Goal: Information Seeking & Learning: Learn about a topic

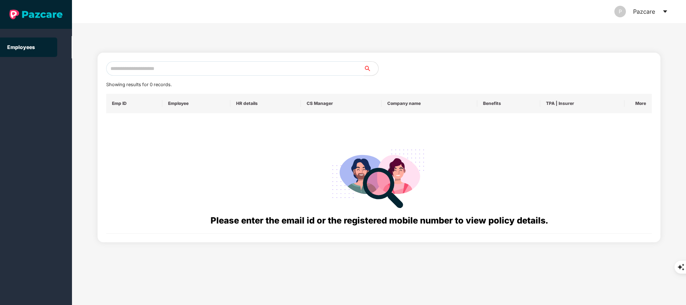
click at [191, 70] on input "text" at bounding box center [235, 68] width 258 height 14
paste input "**********"
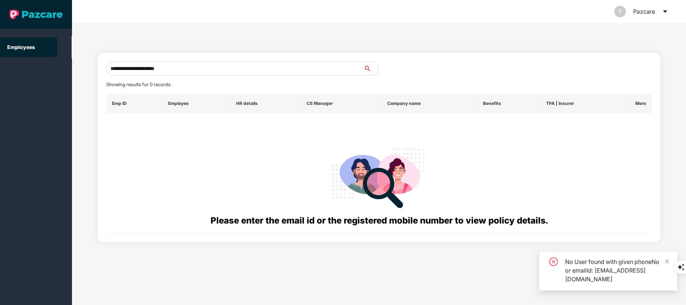
type input "**********"
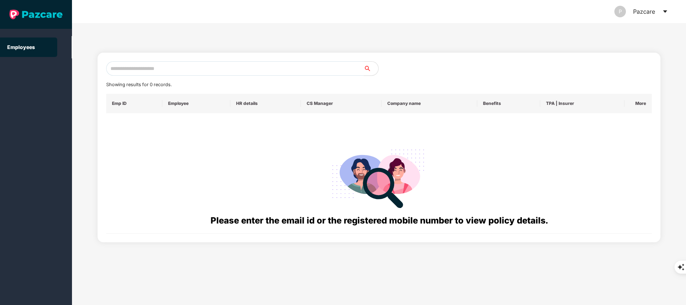
paste input "**********"
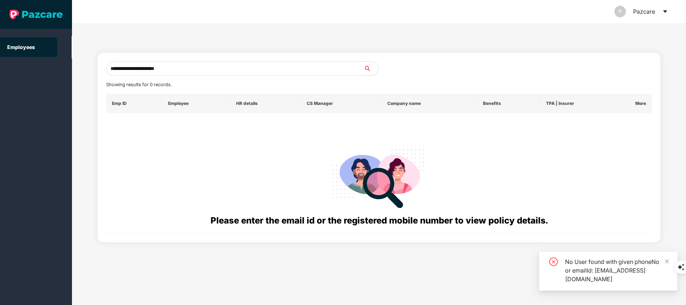
type input "**********"
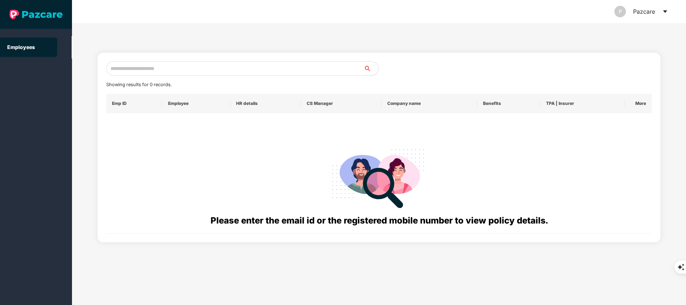
paste input "**********"
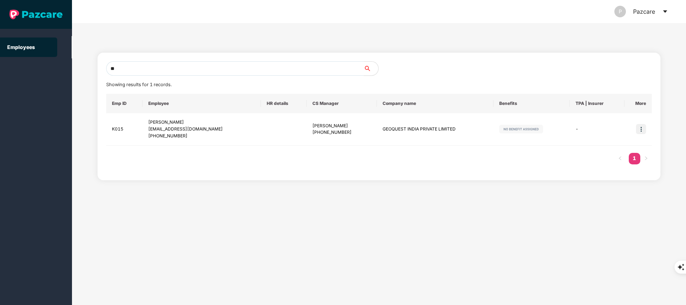
type input "*"
paste input "**********"
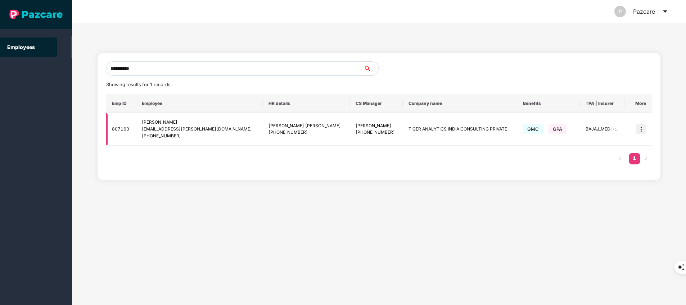
type input "**********"
click at [642, 132] on img at bounding box center [641, 129] width 10 height 10
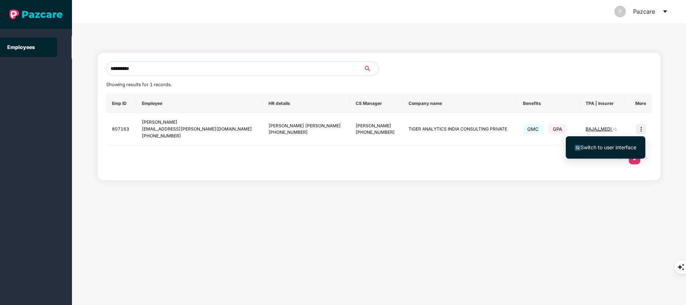
click at [628, 146] on span "Switch to user interface" at bounding box center [609, 147] width 56 height 6
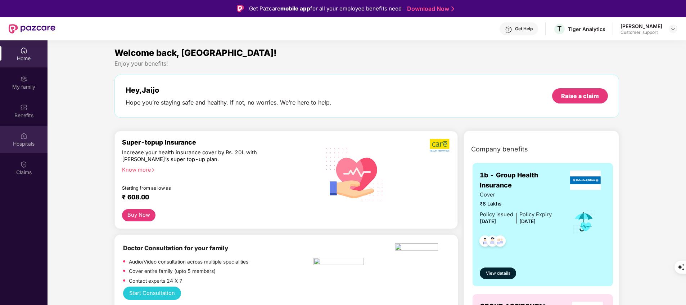
click at [26, 145] on div "Hospitals" at bounding box center [24, 143] width 48 height 7
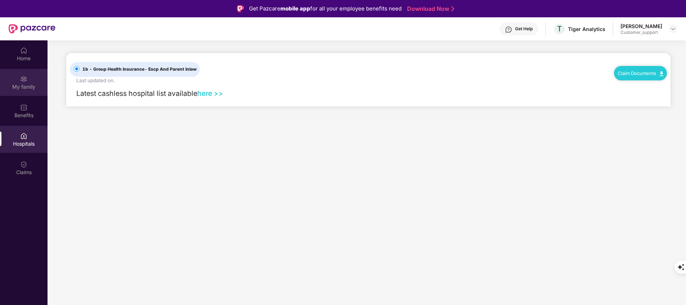
click at [30, 90] on div "My family" at bounding box center [24, 86] width 48 height 7
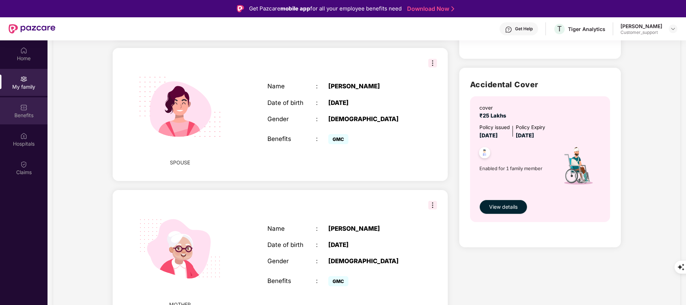
click at [26, 116] on div "Benefits" at bounding box center [24, 115] width 48 height 7
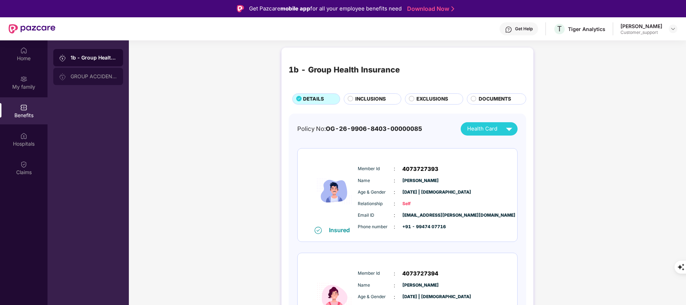
click at [102, 79] on div "GROUP ACCIDENTAL INSURANCE" at bounding box center [88, 76] width 70 height 17
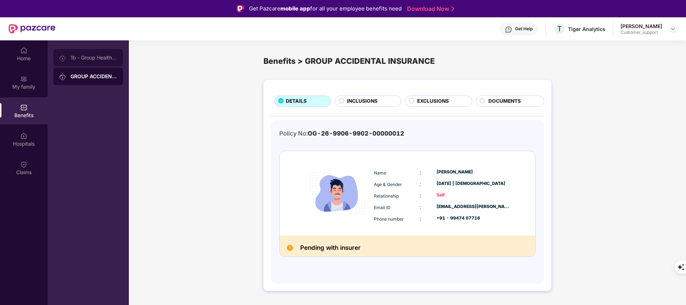
click at [105, 58] on div "1b - Group Health Insurance" at bounding box center [94, 58] width 47 height 6
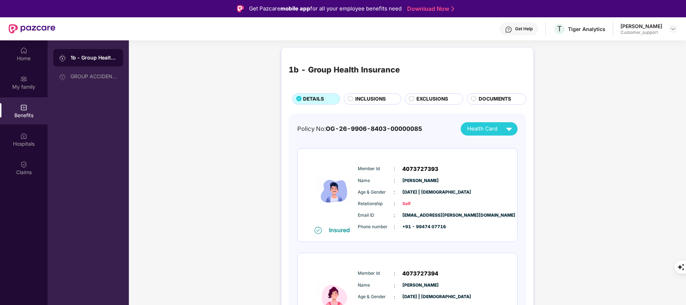
click at [364, 98] on span "INCLUSIONS" at bounding box center [370, 99] width 31 height 8
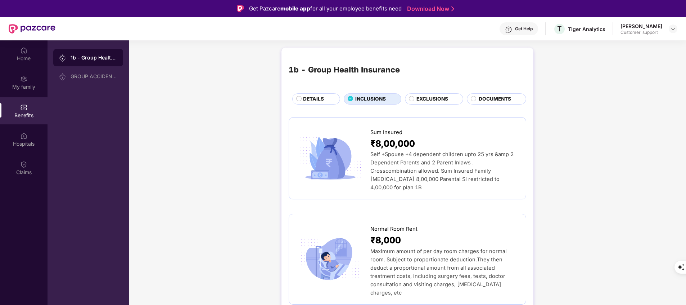
click at [327, 97] on div "DETAILS" at bounding box center [318, 99] width 37 height 9
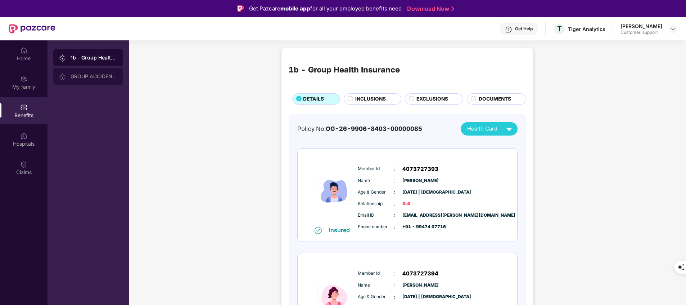
click at [82, 78] on div "GROUP ACCIDENTAL INSURANCE" at bounding box center [94, 76] width 47 height 6
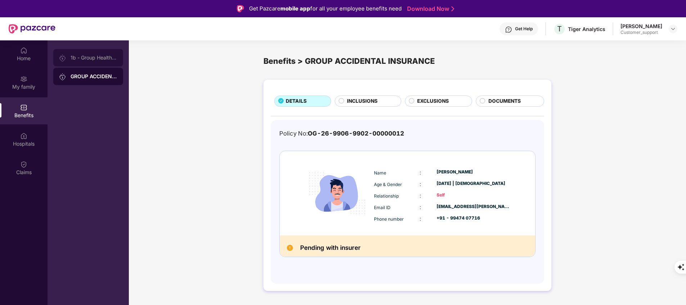
click at [93, 58] on div "1b - Group Health Insurance" at bounding box center [94, 58] width 47 height 6
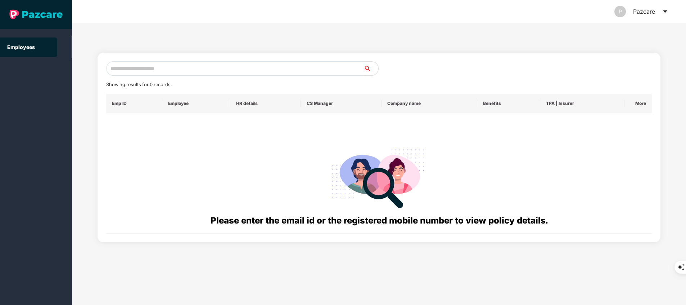
click at [209, 67] on input "text" at bounding box center [235, 68] width 258 height 14
paste input "**********"
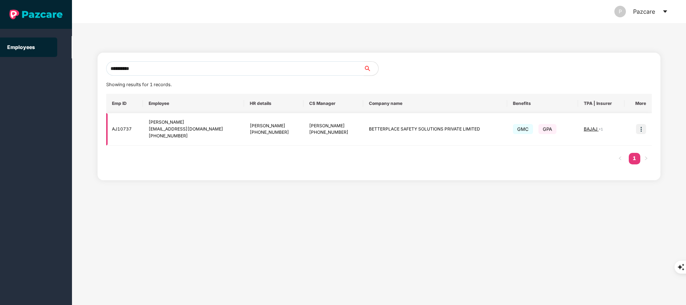
type input "**********"
click at [642, 128] on img at bounding box center [641, 129] width 10 height 10
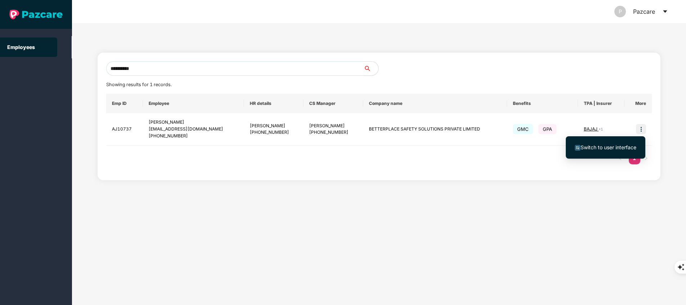
click at [599, 146] on span "Switch to user interface" at bounding box center [609, 147] width 56 height 6
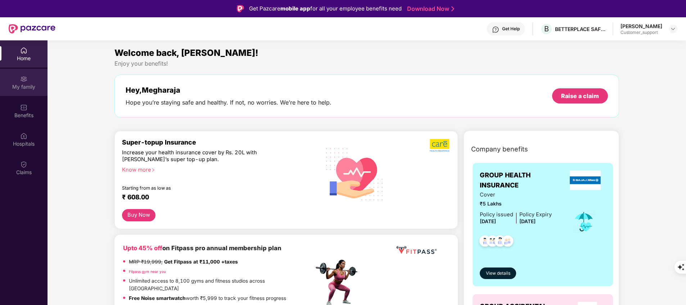
click at [24, 84] on div "My family" at bounding box center [24, 86] width 48 height 7
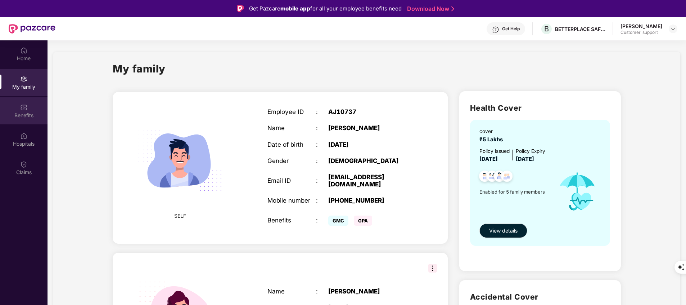
click at [33, 114] on div "Benefits" at bounding box center [24, 115] width 48 height 7
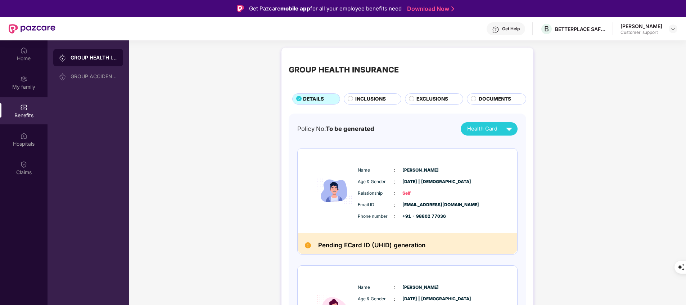
click at [377, 94] on div "INCLUSIONS" at bounding box center [373, 98] width 58 height 11
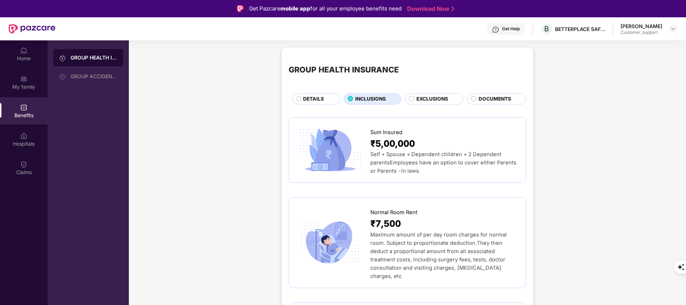
click at [439, 102] on span "EXCLUSIONS" at bounding box center [433, 99] width 32 height 8
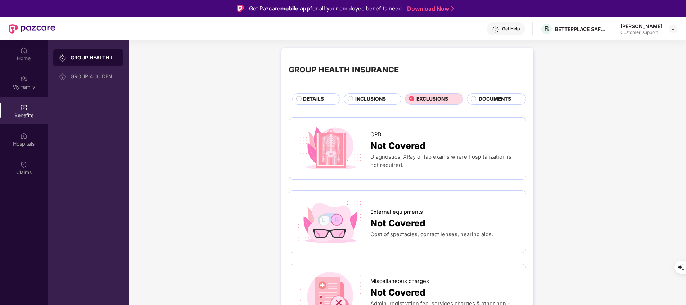
click at [493, 103] on span "DOCUMENTS" at bounding box center [495, 99] width 32 height 8
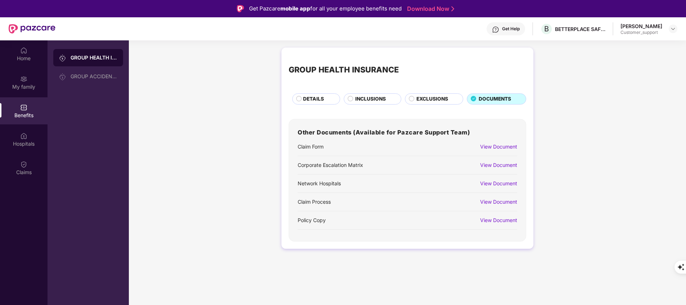
click at [491, 148] on div "View Document" at bounding box center [498, 147] width 37 height 8
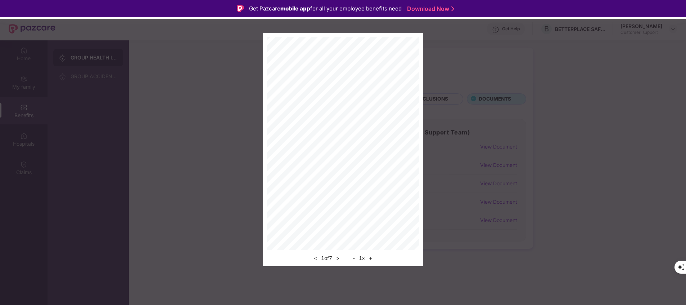
scroll to position [40, 0]
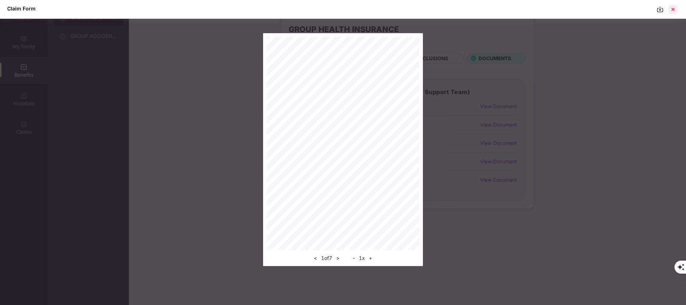
click at [673, 6] on div at bounding box center [673, 10] width 12 height 12
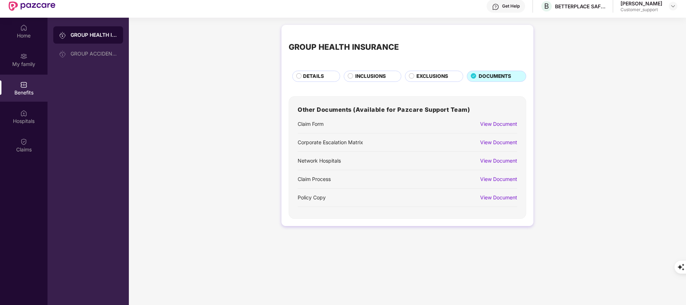
scroll to position [0, 0]
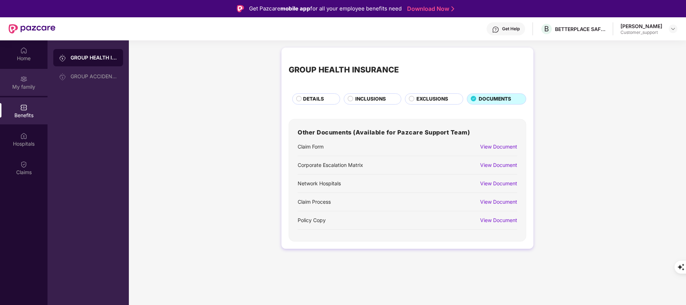
click at [19, 89] on div "My family" at bounding box center [24, 86] width 48 height 7
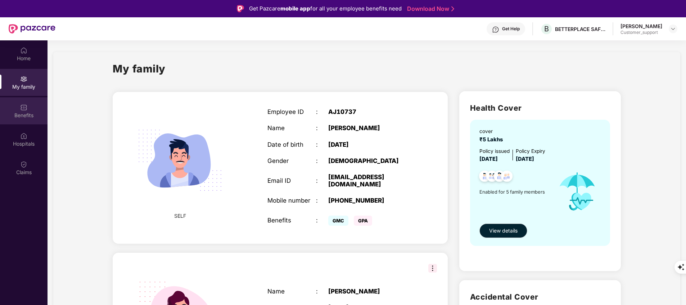
click at [24, 113] on div "Benefits" at bounding box center [24, 115] width 48 height 7
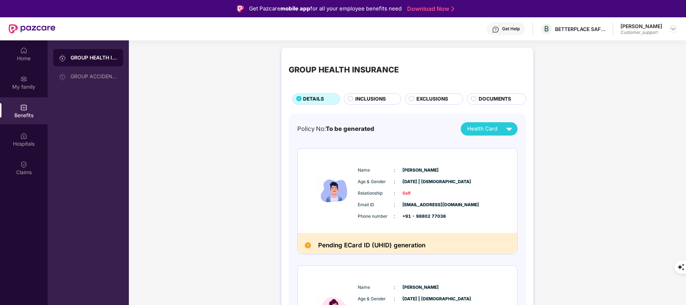
click at [375, 96] on span "INCLUSIONS" at bounding box center [370, 99] width 31 height 8
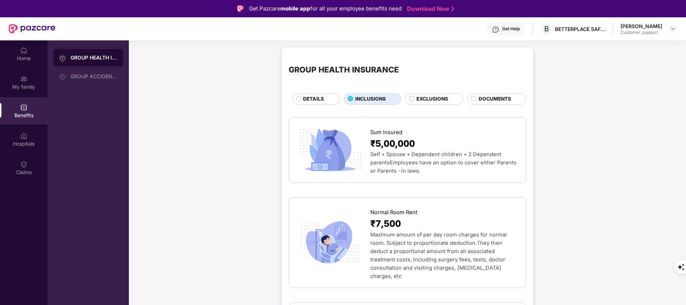
click at [309, 100] on span "DETAILS" at bounding box center [313, 99] width 21 height 8
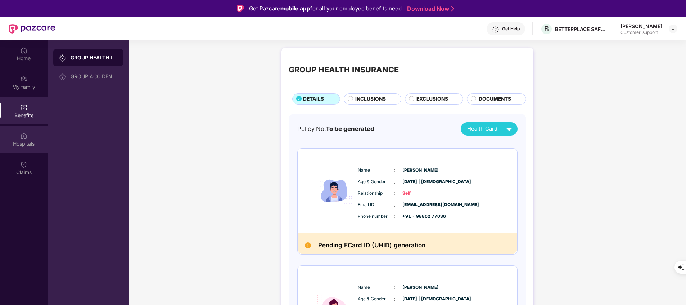
click at [22, 141] on div "Hospitals" at bounding box center [24, 143] width 48 height 7
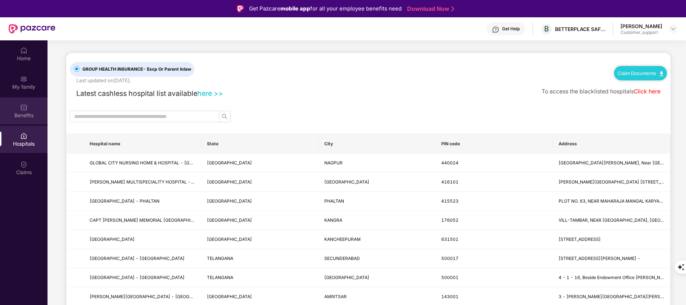
click at [23, 110] on img at bounding box center [23, 107] width 7 height 7
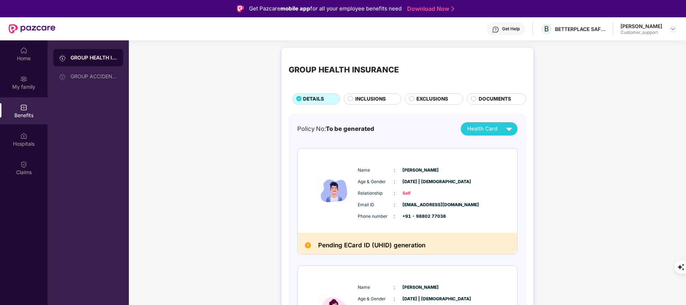
click at [360, 99] on span "INCLUSIONS" at bounding box center [370, 99] width 31 height 8
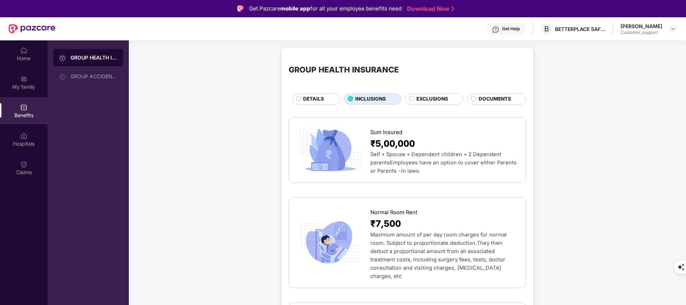
click at [432, 101] on span "EXCLUSIONS" at bounding box center [433, 99] width 32 height 8
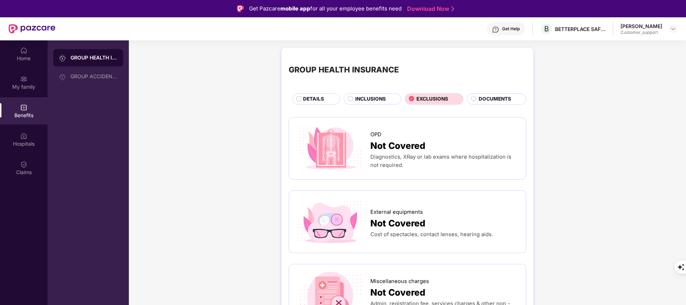
click at [377, 98] on span "INCLUSIONS" at bounding box center [370, 99] width 31 height 8
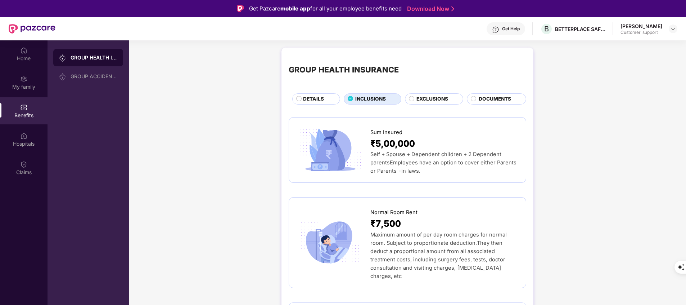
click at [309, 97] on span "DETAILS" at bounding box center [313, 99] width 21 height 8
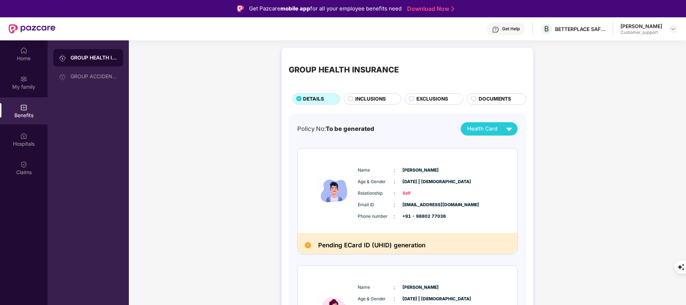
click at [374, 102] on span "INCLUSIONS" at bounding box center [370, 99] width 31 height 8
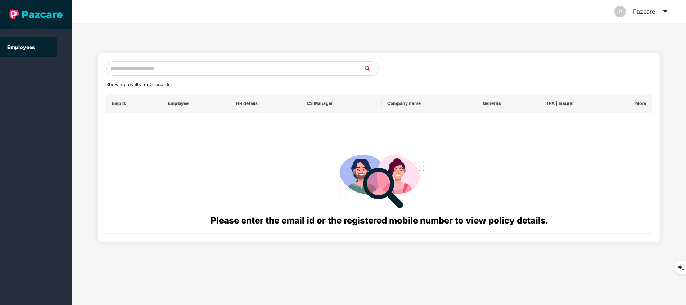
click at [224, 64] on input "text" at bounding box center [235, 68] width 258 height 14
paste input "**********"
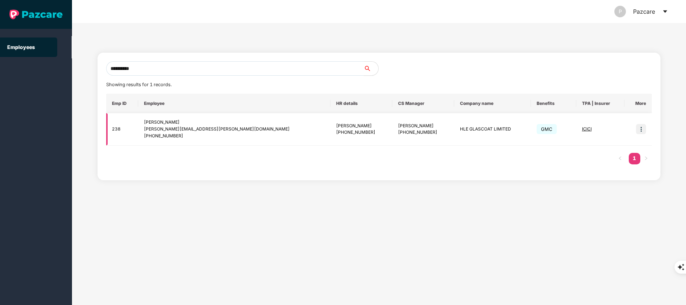
type input "**********"
click at [641, 130] on img at bounding box center [641, 129] width 10 height 10
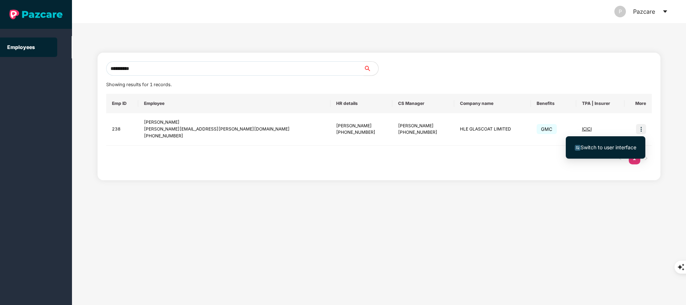
click at [610, 145] on span "Switch to user interface" at bounding box center [609, 147] width 56 height 6
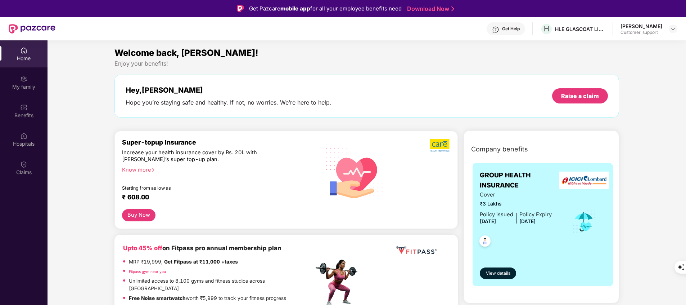
drag, startPoint x: 18, startPoint y: 85, endPoint x: 264, endPoint y: 41, distance: 249.8
click at [264, 41] on section "Welcome back, [PERSON_NAME]! Enjoy your benefits! Hey, [PERSON_NAME] Hope you’r…" at bounding box center [367, 192] width 639 height 305
click at [19, 85] on div "My family" at bounding box center [24, 86] width 48 height 7
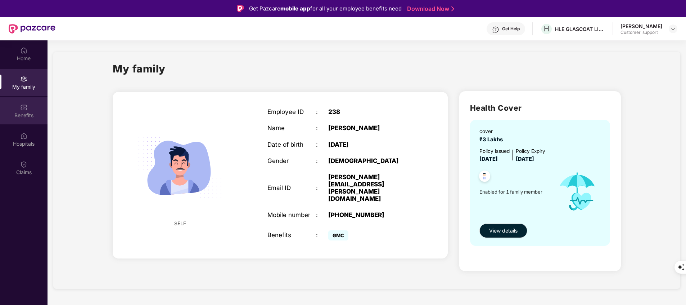
click at [27, 110] on img at bounding box center [23, 107] width 7 height 7
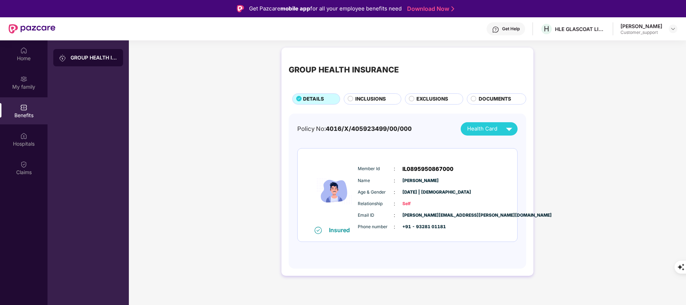
click at [368, 96] on span "INCLUSIONS" at bounding box center [370, 99] width 31 height 8
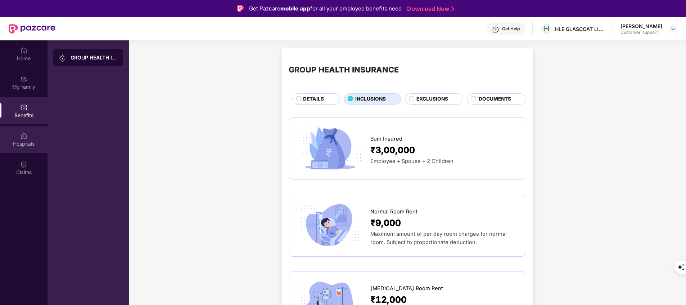
click at [21, 144] on div "Hospitals" at bounding box center [24, 143] width 48 height 7
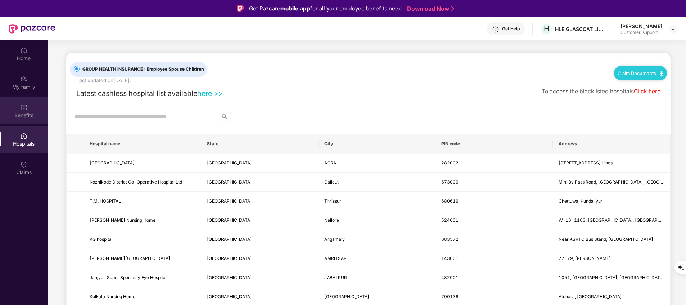
click at [23, 121] on div "Benefits" at bounding box center [24, 110] width 48 height 27
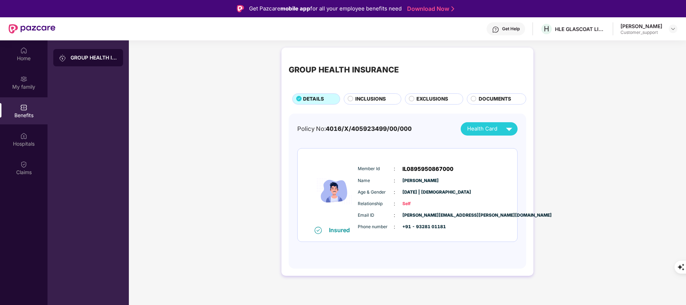
click at [360, 95] on span "INCLUSIONS" at bounding box center [370, 99] width 31 height 8
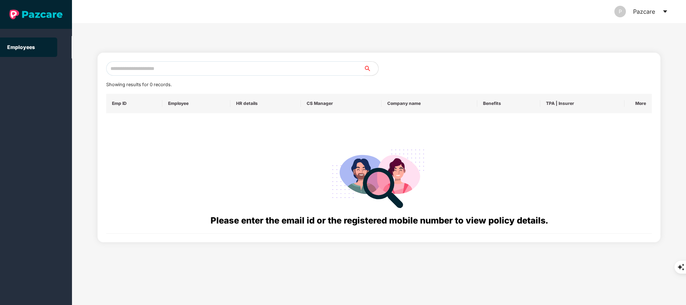
click at [229, 72] on input "text" at bounding box center [235, 68] width 258 height 14
paste input "**********"
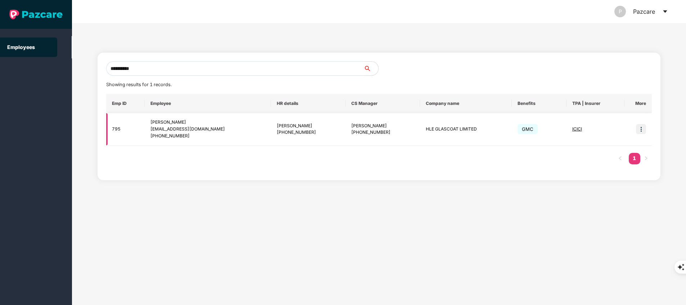
type input "**********"
click at [642, 133] on img at bounding box center [641, 129] width 10 height 10
click at [619, 148] on span "Switch to user interface" at bounding box center [609, 147] width 56 height 6
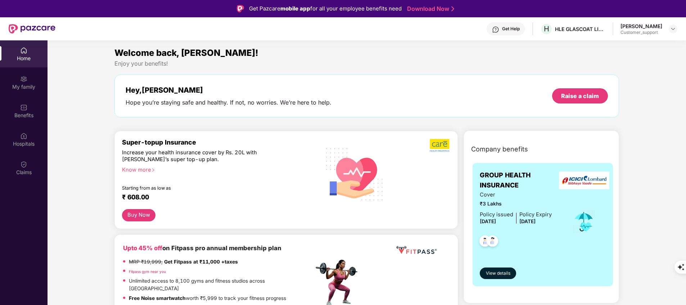
click at [30, 161] on div "Claims" at bounding box center [24, 167] width 48 height 27
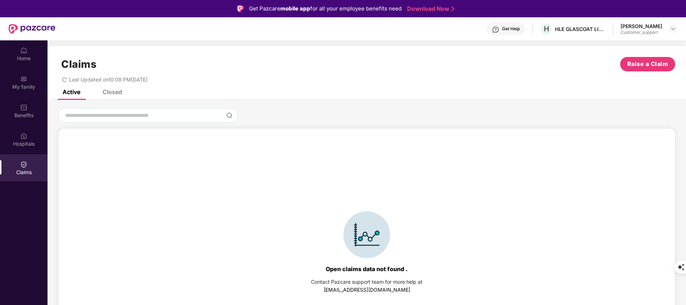
click at [112, 94] on div "Closed" at bounding box center [112, 91] width 19 height 7
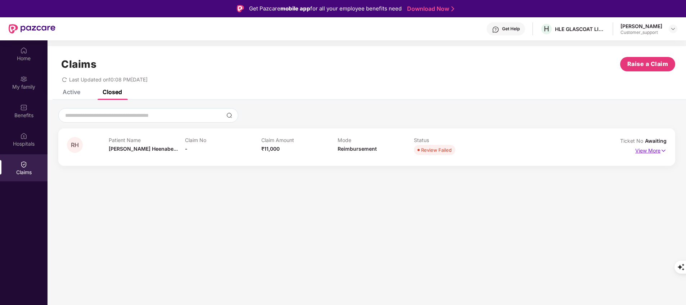
click at [650, 148] on p "View More" at bounding box center [650, 150] width 31 height 10
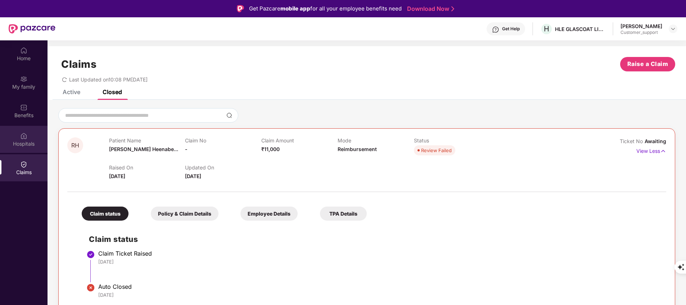
click at [20, 139] on img at bounding box center [23, 135] width 7 height 7
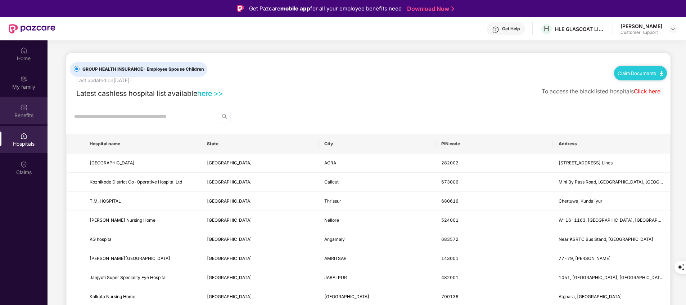
click at [33, 114] on div "Benefits" at bounding box center [24, 115] width 48 height 7
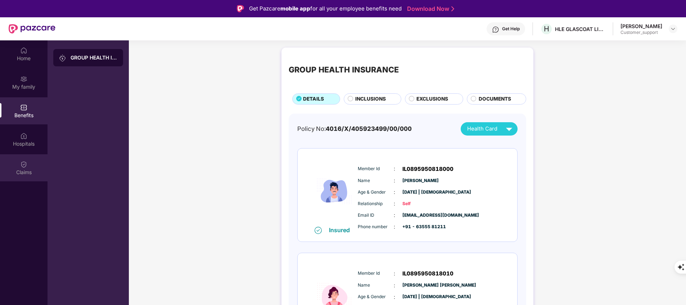
click at [29, 174] on div "Claims" at bounding box center [24, 171] width 48 height 7
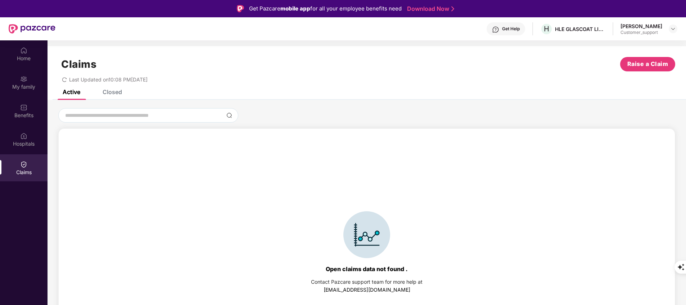
click at [116, 97] on div "Closed" at bounding box center [107, 92] width 30 height 16
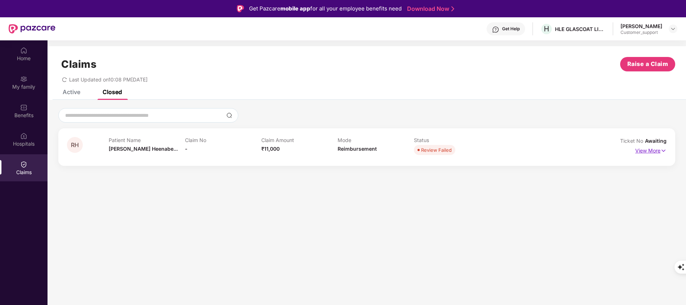
click at [655, 150] on p "View More" at bounding box center [650, 150] width 31 height 10
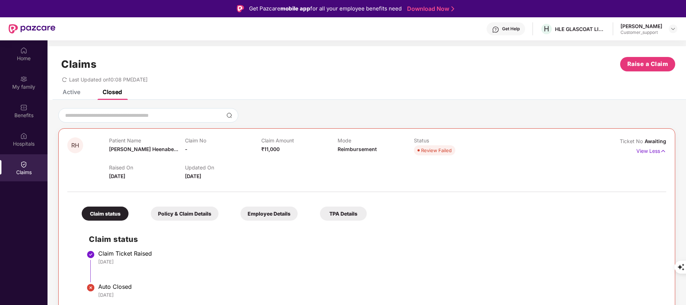
scroll to position [40, 0]
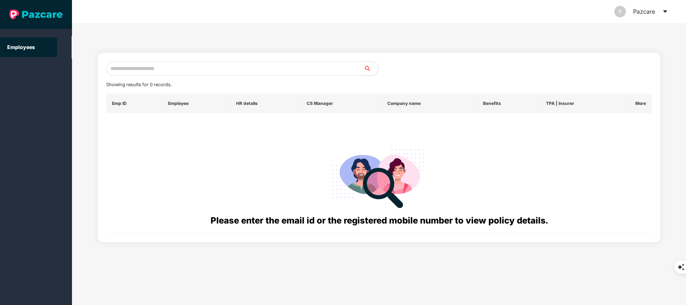
click at [227, 67] on input "text" at bounding box center [235, 68] width 258 height 14
paste input "**********"
click at [121, 71] on input "**********" at bounding box center [235, 68] width 258 height 14
click at [150, 70] on input "**********" at bounding box center [235, 68] width 258 height 14
type input "*"
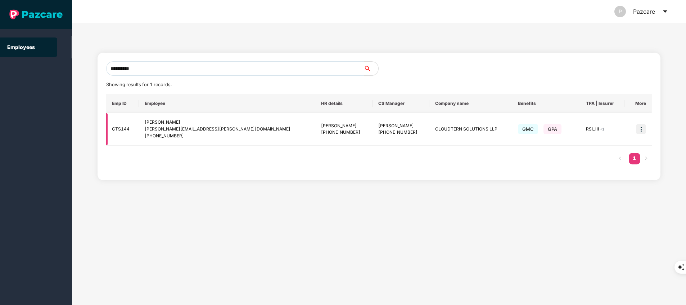
type input "**********"
click at [643, 130] on img at bounding box center [641, 129] width 10 height 10
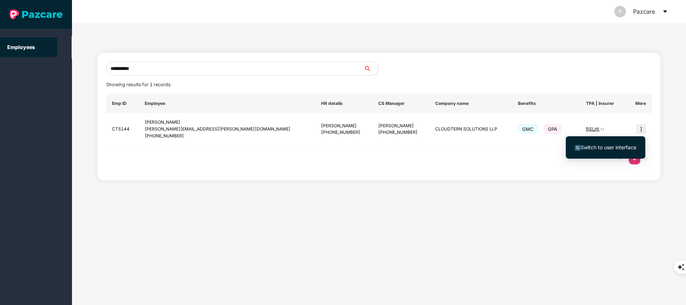
click at [593, 146] on span "Switch to user interface" at bounding box center [609, 147] width 56 height 6
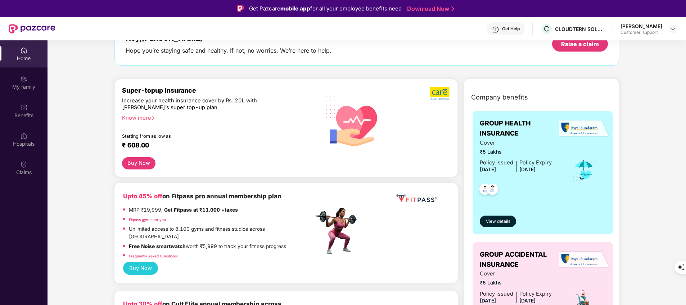
scroll to position [7, 0]
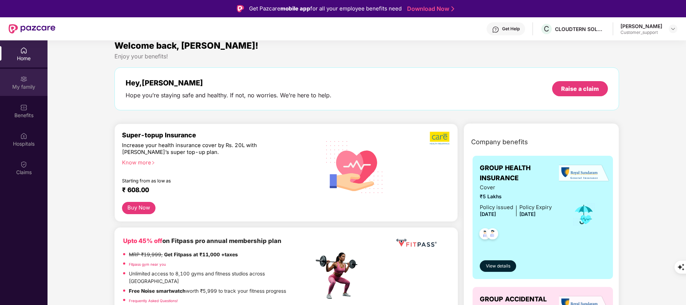
click at [26, 83] on div "My family" at bounding box center [24, 86] width 48 height 7
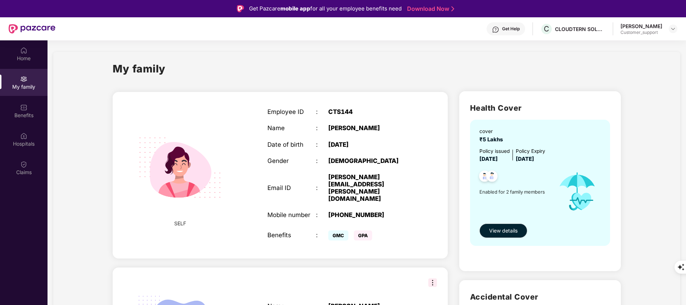
click at [350, 202] on div "Employee ID : CTS144 Name : [PERSON_NAME] Date of birth : [DEMOGRAPHIC_DATA] Ge…" at bounding box center [340, 175] width 160 height 152
click at [350, 211] on div "[PHONE_NUMBER]" at bounding box center [370, 214] width 85 height 7
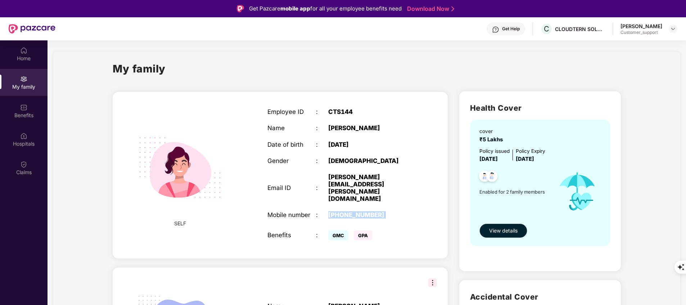
copy div "[PHONE_NUMBER]"
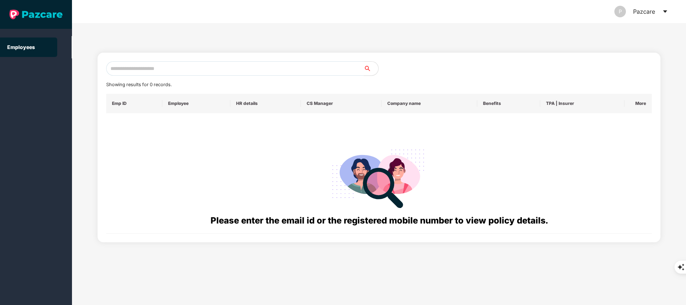
click at [224, 68] on input "text" at bounding box center [235, 68] width 258 height 14
paste input "**********"
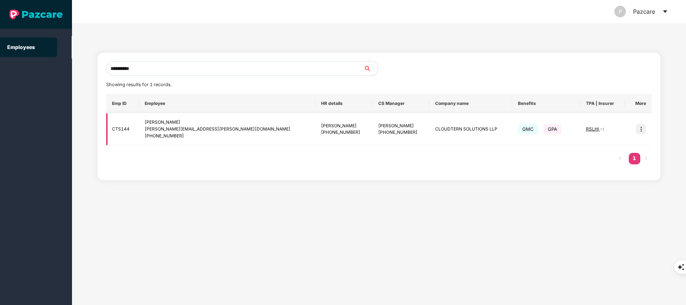
type input "**********"
click at [586, 130] on span "RSI_HI" at bounding box center [593, 128] width 14 height 5
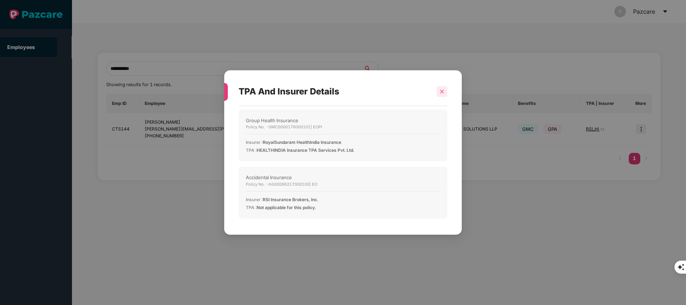
click at [441, 91] on icon "close" at bounding box center [442, 91] width 5 height 5
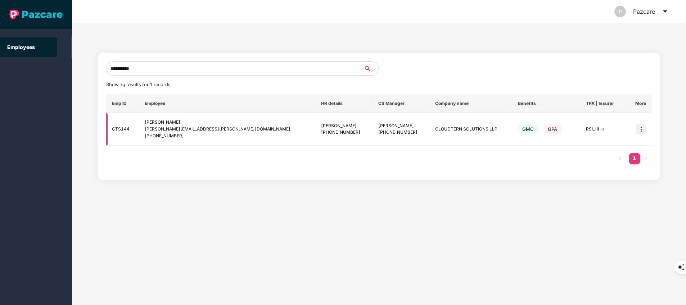
click at [588, 130] on span "RSI_HI" at bounding box center [593, 128] width 14 height 5
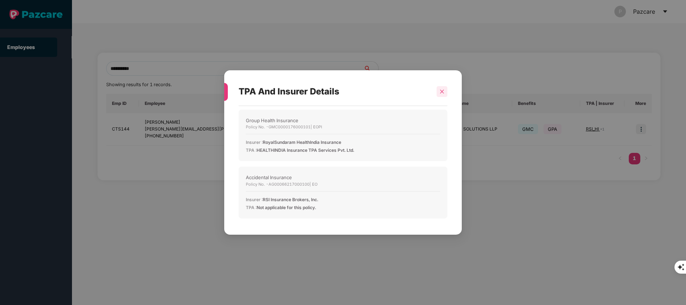
click at [438, 96] on div at bounding box center [442, 91] width 11 height 11
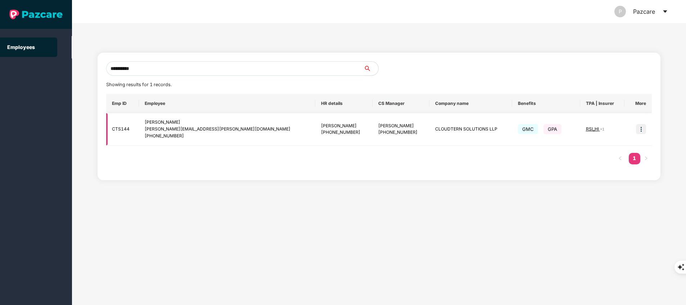
click at [641, 128] on img at bounding box center [641, 129] width 10 height 10
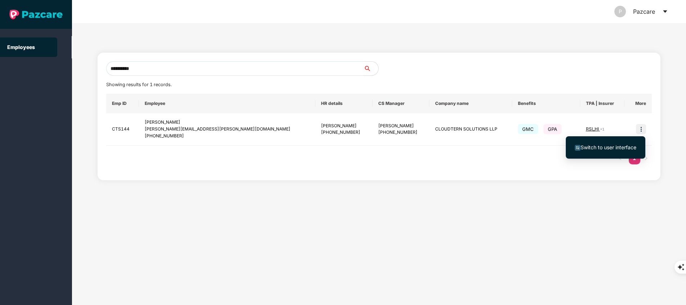
click at [598, 147] on span "Switch to user interface" at bounding box center [609, 147] width 56 height 6
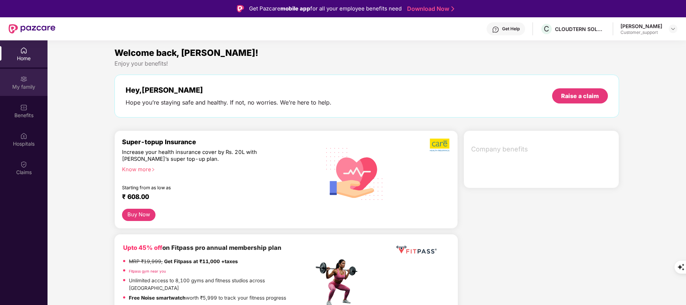
click at [22, 86] on div "My family" at bounding box center [24, 86] width 48 height 7
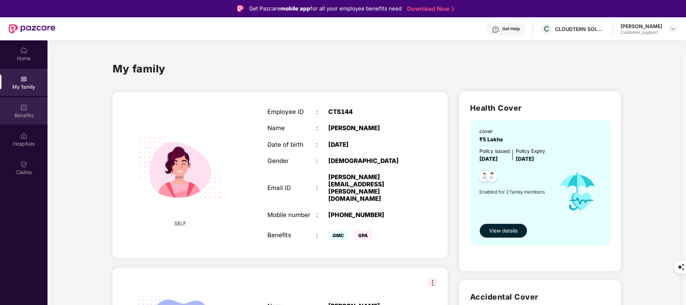
click at [25, 112] on div "Benefits" at bounding box center [24, 115] width 48 height 7
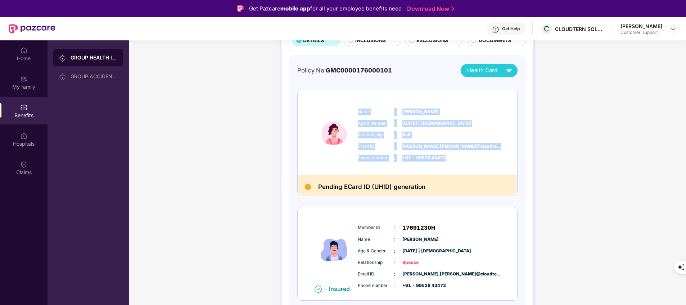
drag, startPoint x: 358, startPoint y: 108, endPoint x: 467, endPoint y: 154, distance: 117.9
click at [467, 154] on div "Name : [PERSON_NAME] Age & Gender : [DATE] | [DEMOGRAPHIC_DATA] Relationship : …" at bounding box center [429, 134] width 147 height 61
copy div "Name : [PERSON_NAME] Age & Gender : [DATE] | [DEMOGRAPHIC_DATA] Relationship : …"
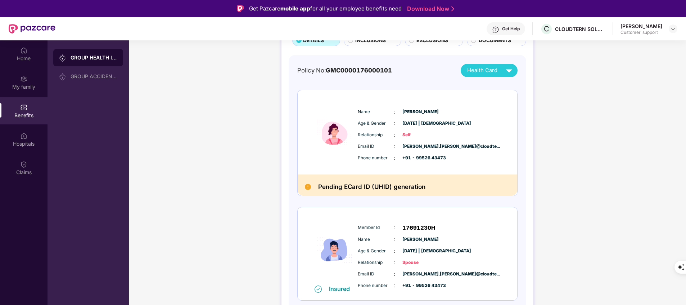
click at [430, 226] on span "17691230H" at bounding box center [419, 227] width 33 height 9
drag, startPoint x: 430, startPoint y: 228, endPoint x: 401, endPoint y: 224, distance: 29.0
click at [401, 224] on div "Member Id : 17691230H" at bounding box center [429, 227] width 143 height 9
copy span "17691230"
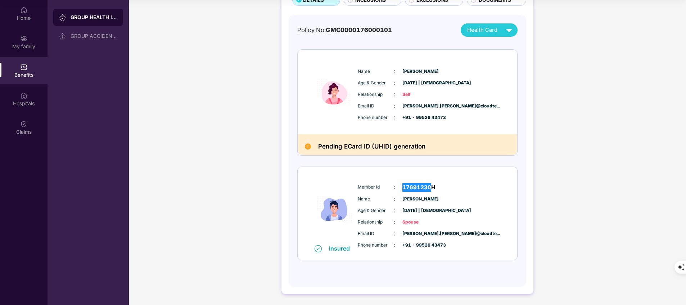
scroll to position [39, 0]
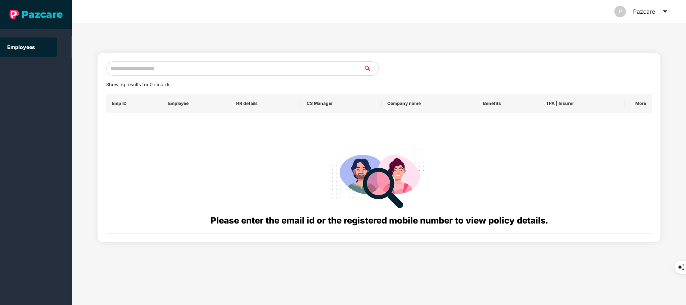
click at [172, 66] on input "text" at bounding box center [235, 68] width 258 height 14
paste input "**********"
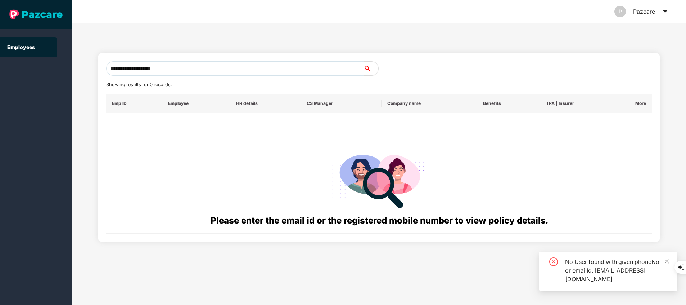
type input "**********"
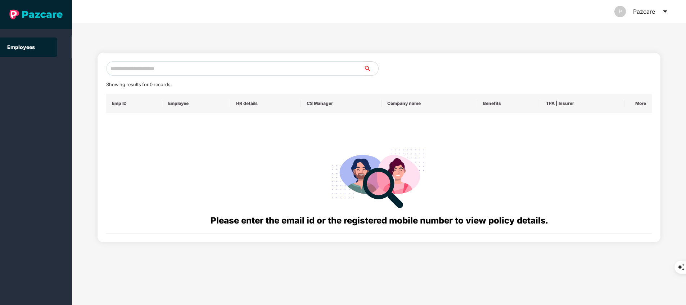
paste input "**********"
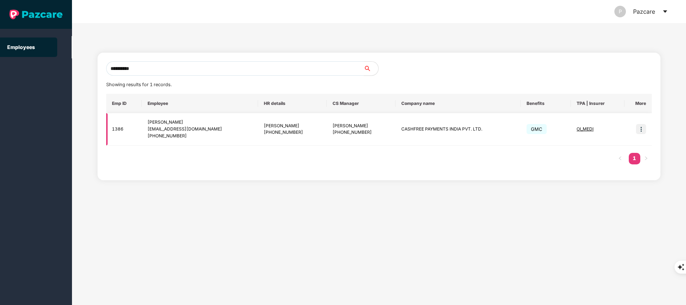
type input "**********"
click at [641, 130] on img at bounding box center [641, 129] width 10 height 10
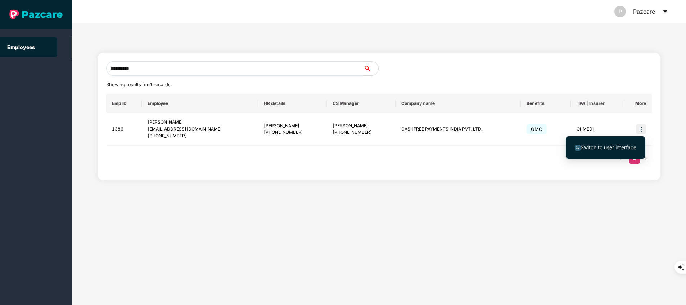
click at [607, 147] on span "Switch to user interface" at bounding box center [609, 147] width 56 height 6
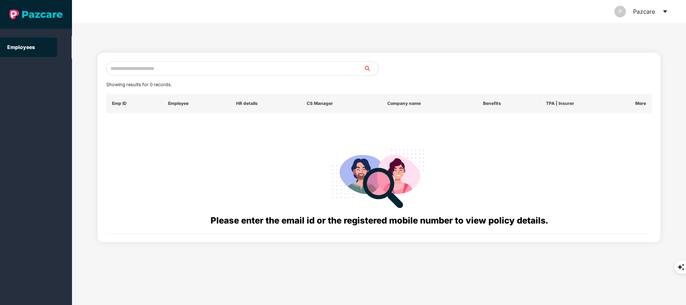
click at [233, 66] on input "text" at bounding box center [235, 68] width 258 height 14
paste input "**********"
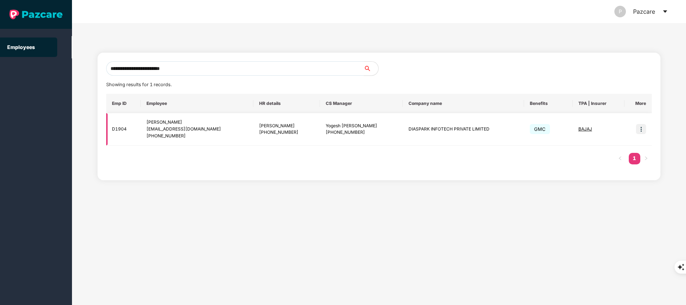
type input "**********"
click at [642, 130] on img at bounding box center [641, 129] width 10 height 10
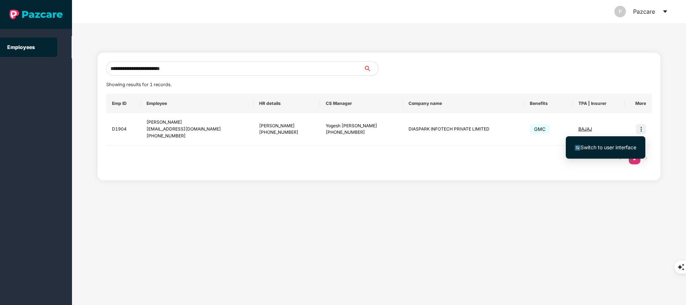
click at [595, 147] on span "Switch to user interface" at bounding box center [609, 147] width 56 height 6
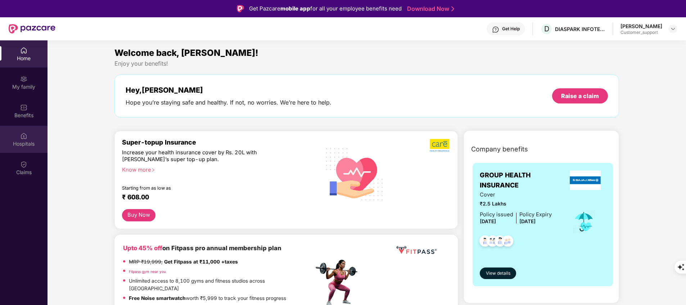
click at [26, 145] on div "Hospitals" at bounding box center [24, 143] width 48 height 7
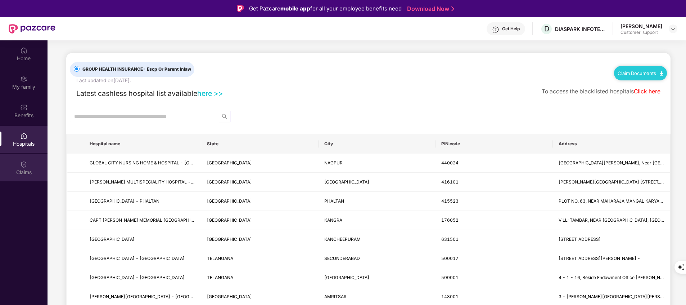
click at [26, 169] on div "Claims" at bounding box center [24, 171] width 48 height 7
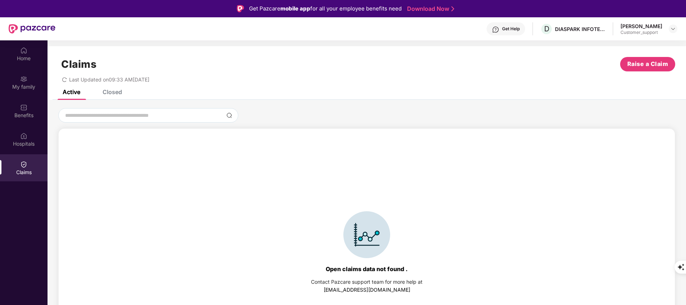
click at [115, 94] on div "Closed" at bounding box center [112, 91] width 19 height 7
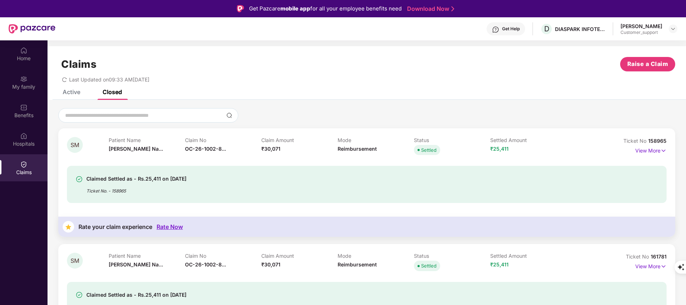
scroll to position [15, 0]
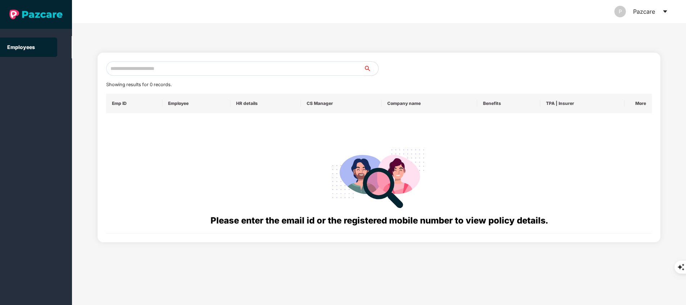
click at [184, 71] on input "text" at bounding box center [235, 68] width 258 height 14
paste input "**********"
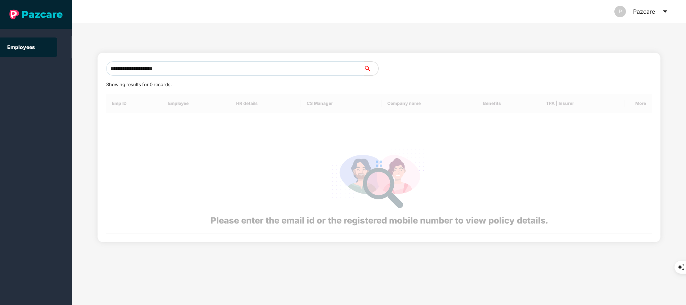
click at [184, 71] on input "**********" at bounding box center [235, 68] width 258 height 14
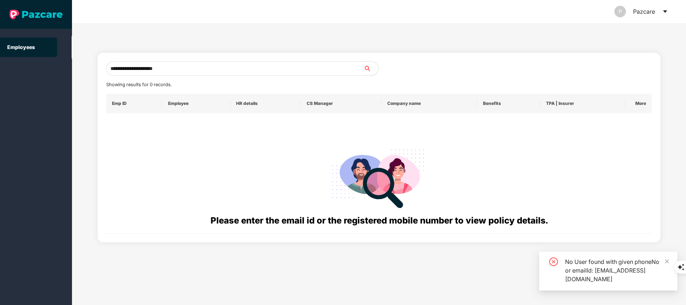
type input "**********"
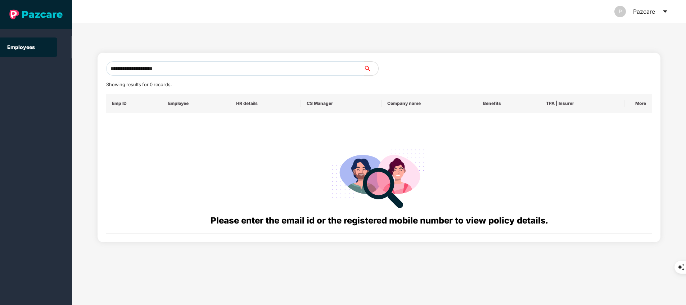
click at [185, 70] on input "**********" at bounding box center [235, 68] width 258 height 14
paste input "**********"
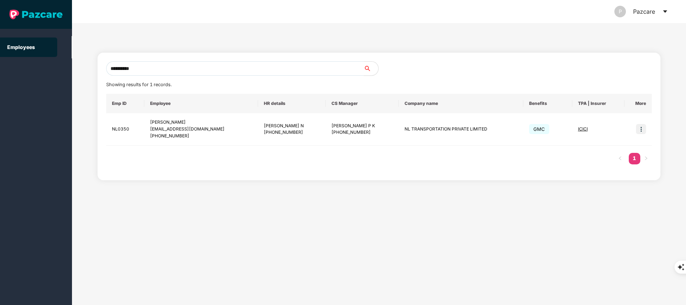
click at [150, 69] on input "**********" at bounding box center [235, 68] width 258 height 14
type input "*"
paste input "**********"
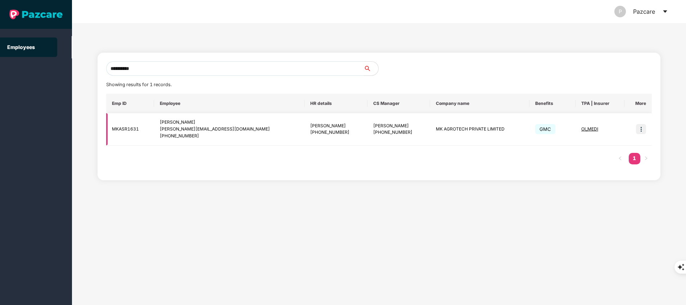
type input "**********"
click at [640, 131] on img at bounding box center [641, 129] width 10 height 10
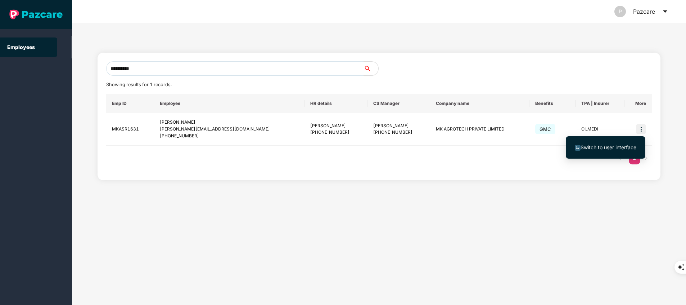
click at [604, 149] on span "Switch to user interface" at bounding box center [609, 147] width 56 height 6
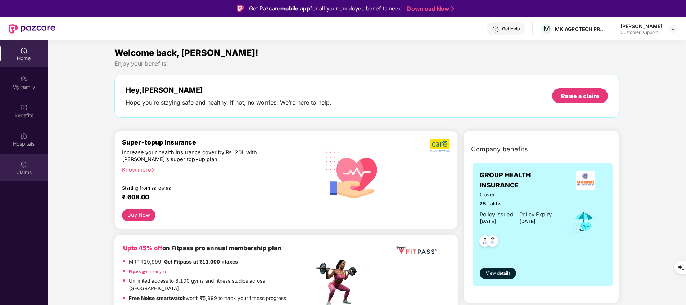
click at [30, 175] on div "Claims" at bounding box center [24, 171] width 48 height 7
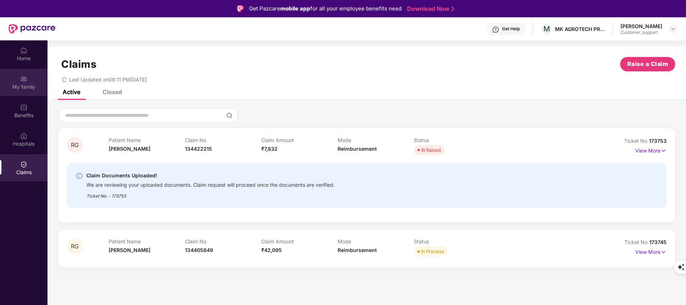
click at [22, 78] on img at bounding box center [23, 78] width 7 height 7
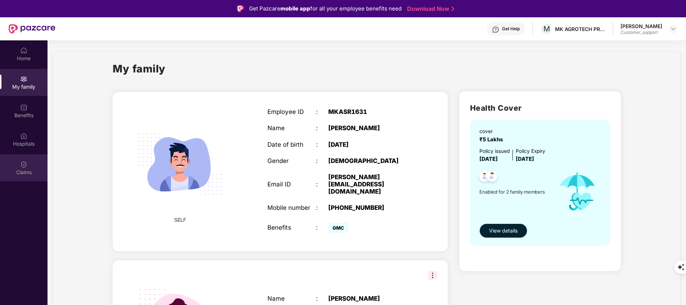
click at [29, 170] on div "Claims" at bounding box center [24, 171] width 48 height 7
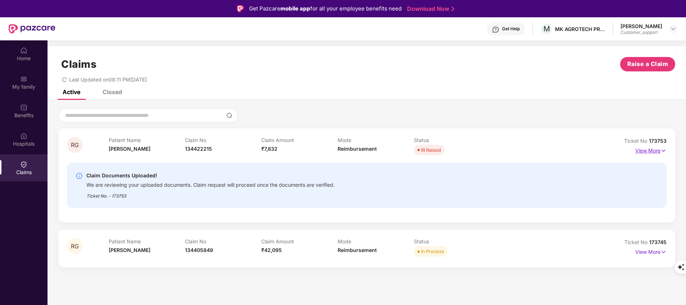
click at [642, 152] on p "View More" at bounding box center [650, 150] width 31 height 10
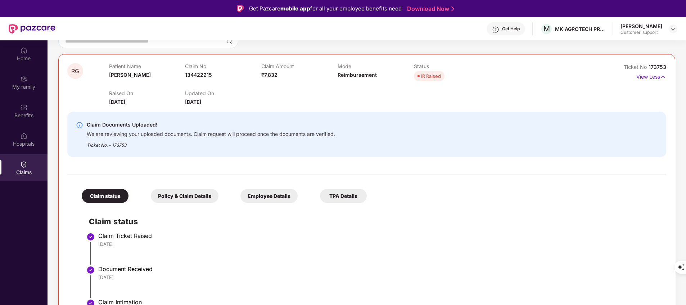
scroll to position [35, 0]
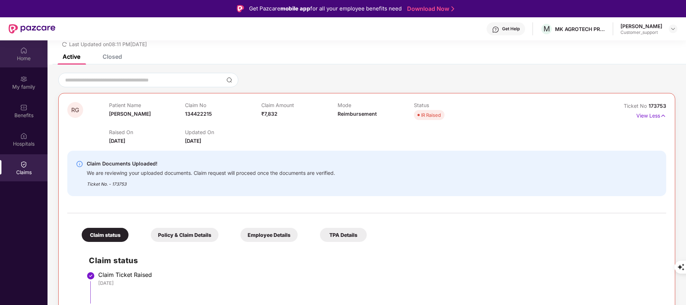
click at [19, 52] on div "Home" at bounding box center [24, 53] width 48 height 27
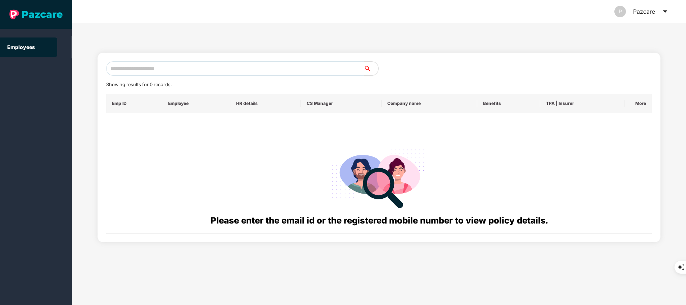
click at [154, 69] on input "text" at bounding box center [235, 68] width 258 height 14
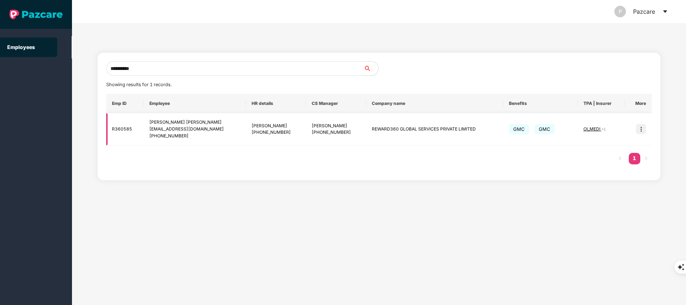
type input "**********"
click at [643, 130] on img at bounding box center [641, 129] width 10 height 10
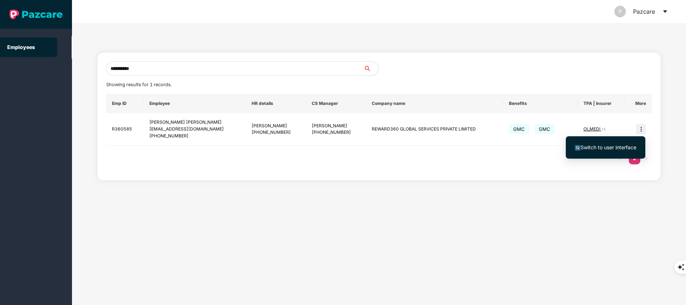
click at [612, 146] on span "Switch to user interface" at bounding box center [609, 147] width 56 height 6
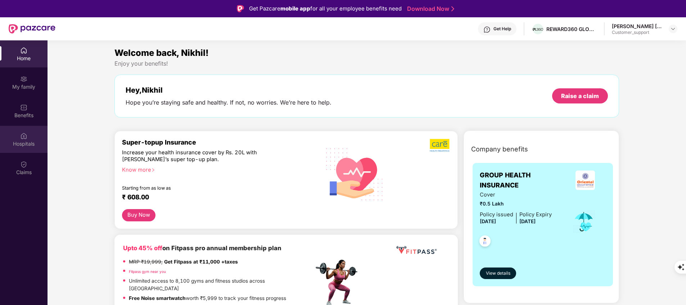
click at [25, 143] on div "Hospitals" at bounding box center [24, 143] width 48 height 7
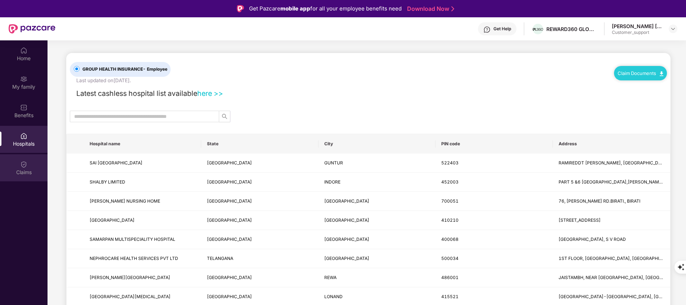
click at [27, 171] on div "Claims" at bounding box center [24, 171] width 48 height 7
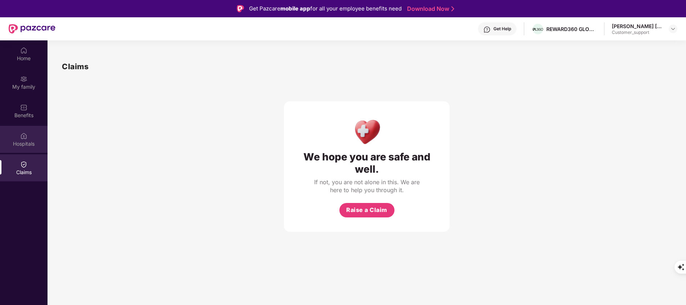
click at [25, 144] on div "Hospitals" at bounding box center [24, 143] width 48 height 7
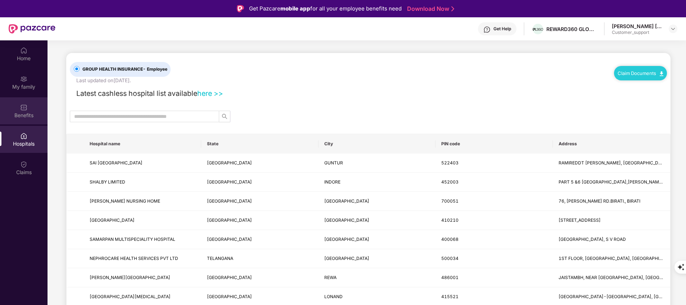
click at [23, 114] on div "Benefits" at bounding box center [24, 115] width 48 height 7
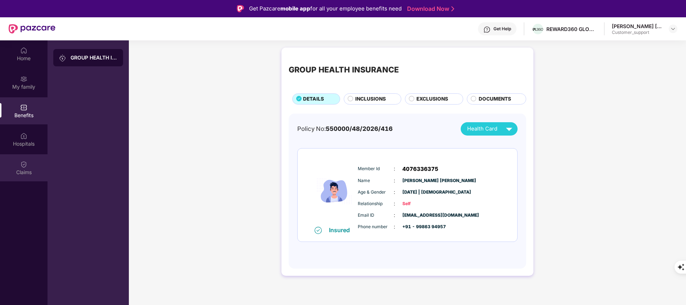
click at [29, 174] on div "Claims" at bounding box center [24, 171] width 48 height 7
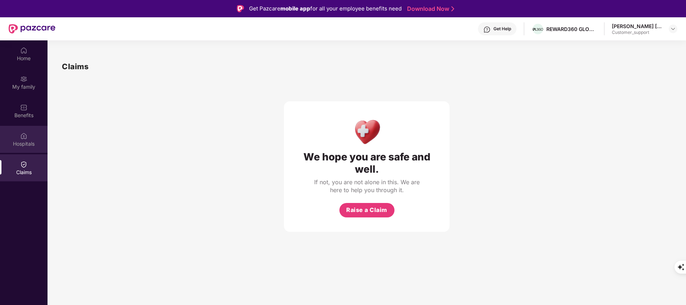
click at [22, 142] on div "Hospitals" at bounding box center [24, 143] width 48 height 7
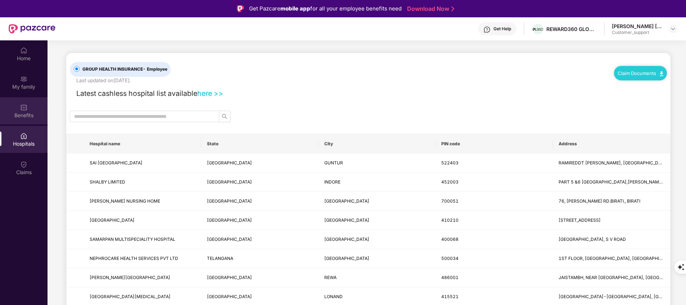
click at [23, 112] on div "Benefits" at bounding box center [24, 115] width 48 height 7
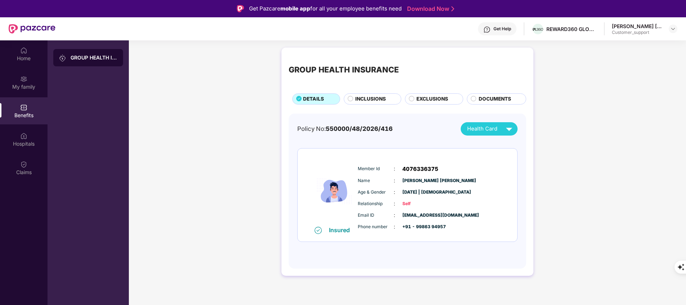
click at [372, 101] on span "INCLUSIONS" at bounding box center [370, 99] width 31 height 8
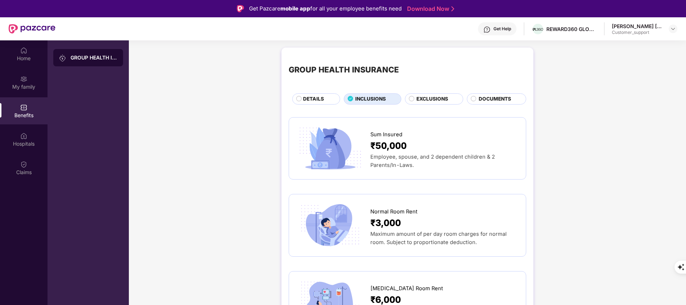
click at [428, 99] on span "EXCLUSIONS" at bounding box center [433, 99] width 32 height 8
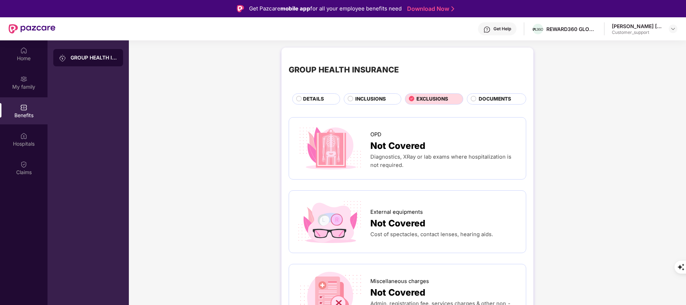
click at [503, 100] on span "DOCUMENTS" at bounding box center [495, 99] width 32 height 8
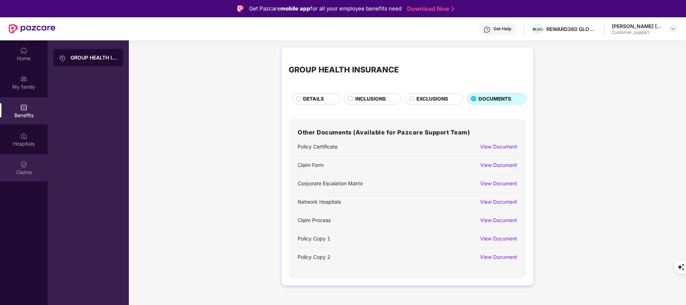
click at [26, 168] on div "Claims" at bounding box center [24, 171] width 48 height 7
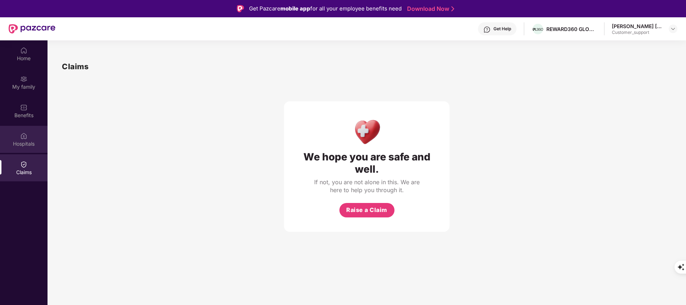
click at [25, 143] on div "Hospitals" at bounding box center [24, 143] width 48 height 7
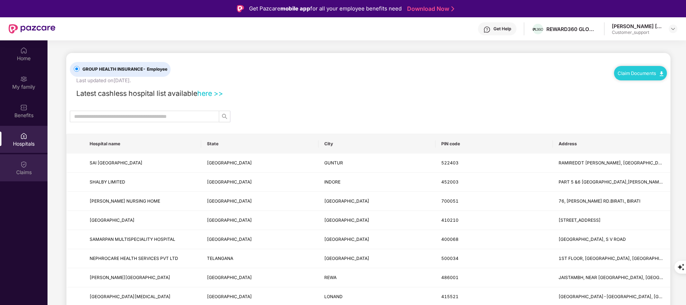
click at [32, 168] on div "Claims" at bounding box center [24, 167] width 48 height 27
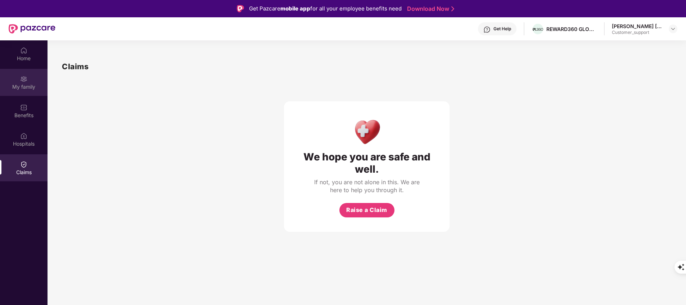
click at [23, 93] on div "My family" at bounding box center [24, 82] width 48 height 27
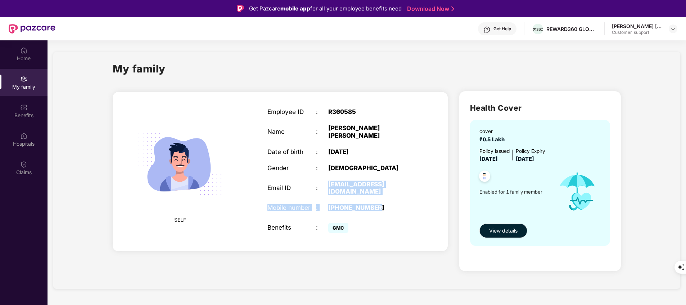
drag, startPoint x: 329, startPoint y: 180, endPoint x: 417, endPoint y: 191, distance: 88.1
click at [417, 191] on div "Employee ID : R360585 Name : [PERSON_NAME] [PERSON_NAME] Date of birth : [DEMOG…" at bounding box center [340, 171] width 160 height 144
copy div "[EMAIL_ADDRESS][DOMAIN_NAME]"
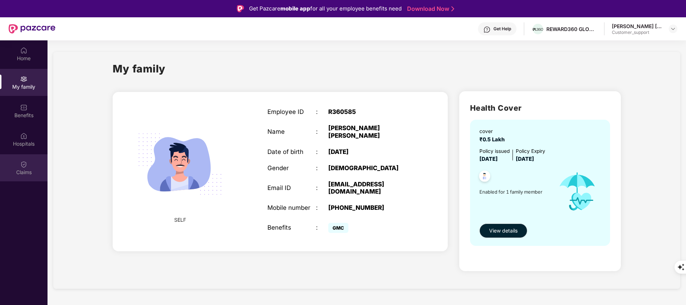
click at [21, 175] on div "Claims" at bounding box center [24, 171] width 48 height 7
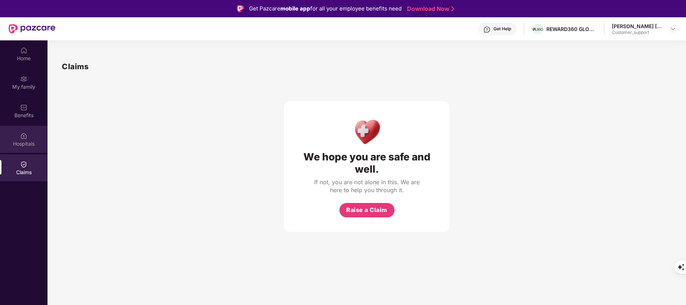
click at [27, 144] on div "Hospitals" at bounding box center [24, 143] width 48 height 7
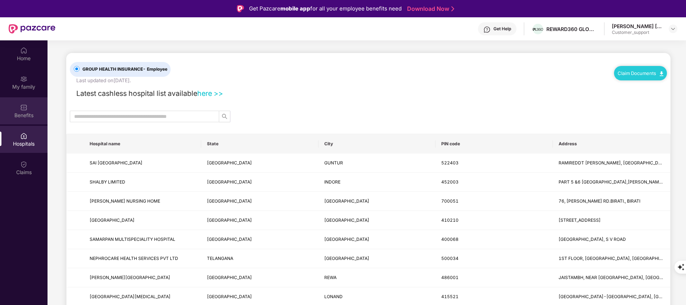
click at [30, 116] on div "Benefits" at bounding box center [24, 115] width 48 height 7
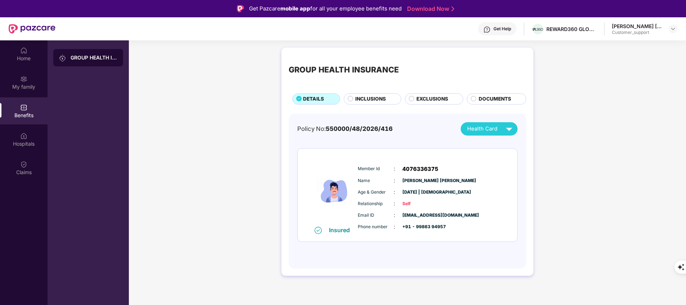
click at [365, 100] on span "INCLUSIONS" at bounding box center [370, 99] width 31 height 8
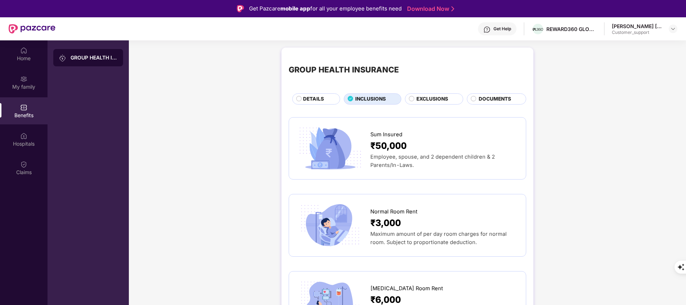
click at [435, 100] on span "EXCLUSIONS" at bounding box center [433, 99] width 32 height 8
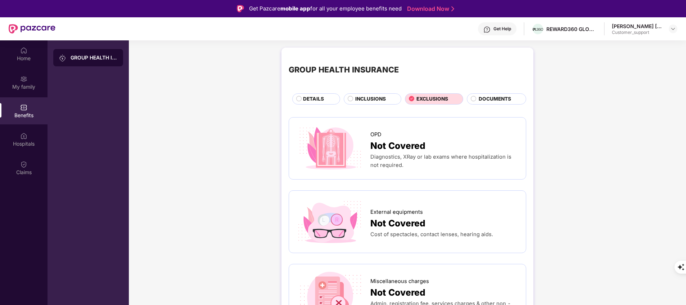
click at [382, 101] on span "INCLUSIONS" at bounding box center [370, 99] width 31 height 8
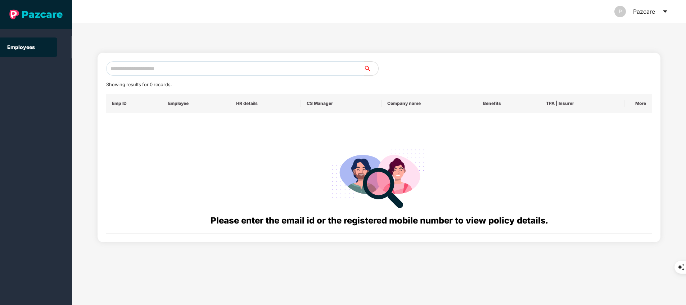
click at [207, 64] on input "text" at bounding box center [235, 68] width 258 height 14
paste input "**********"
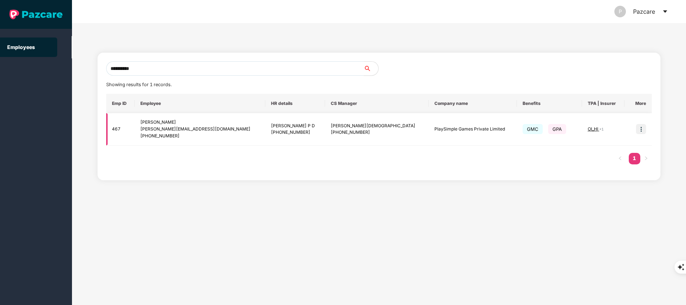
type input "**********"
click at [643, 132] on img at bounding box center [641, 129] width 10 height 10
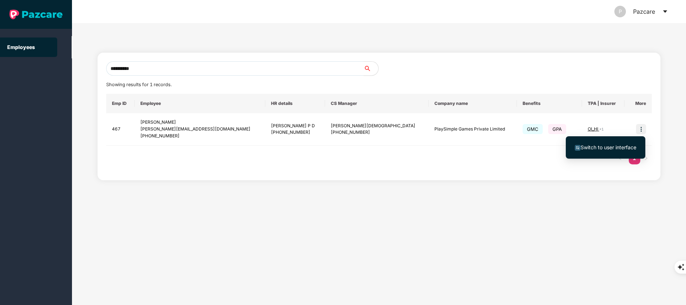
click at [609, 146] on span "Switch to user interface" at bounding box center [609, 147] width 56 height 6
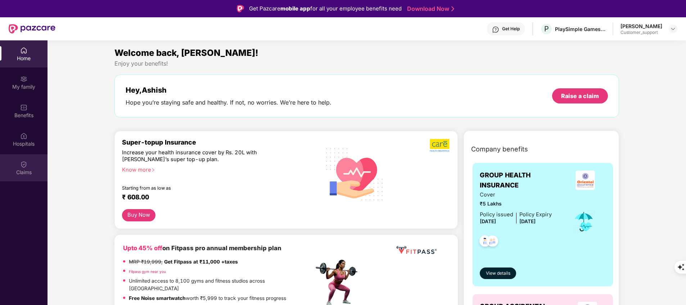
click at [28, 168] on div "Claims" at bounding box center [24, 171] width 48 height 7
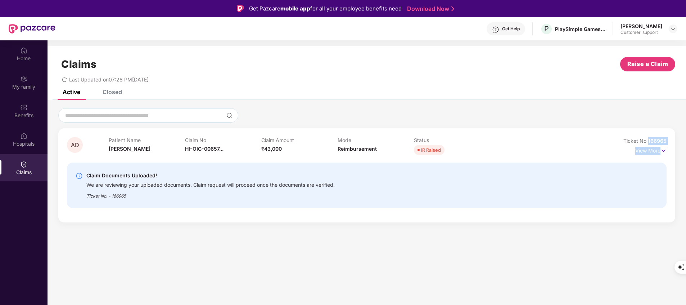
drag, startPoint x: 648, startPoint y: 139, endPoint x: 686, endPoint y: 145, distance: 39.0
click at [686, 145] on html "Get Pazcare mobile app for all your employee benefits need Download Now Get Hel…" at bounding box center [343, 152] width 686 height 305
copy span "166965"
click at [207, 148] on span "HI-OIC-00657..." at bounding box center [204, 148] width 39 height 6
click at [653, 150] on p "View More" at bounding box center [650, 150] width 31 height 10
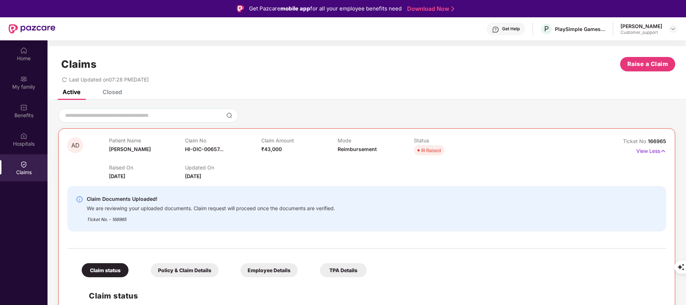
click at [107, 90] on div "Closed" at bounding box center [112, 91] width 19 height 7
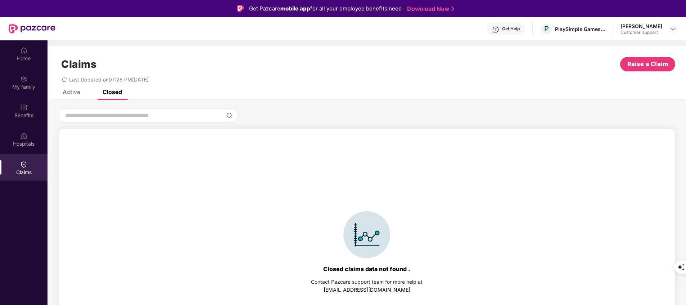
click at [78, 94] on div "Active" at bounding box center [72, 91] width 18 height 7
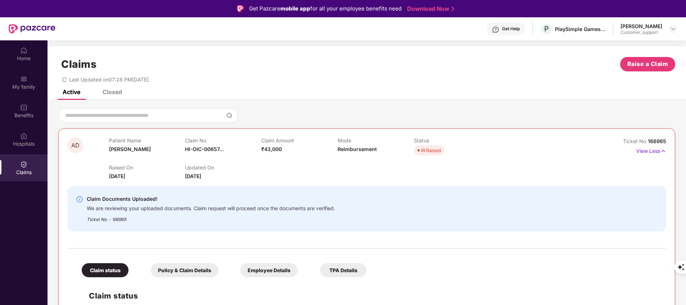
click at [648, 144] on div "Ticket No 166965" at bounding box center [644, 141] width 43 height 8
copy div "No 166965"
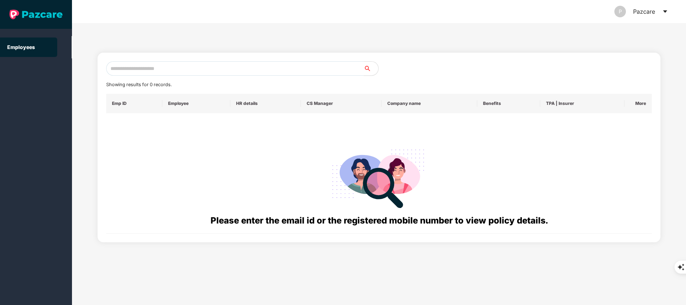
click at [216, 71] on input "text" at bounding box center [235, 68] width 258 height 14
paste input "**********"
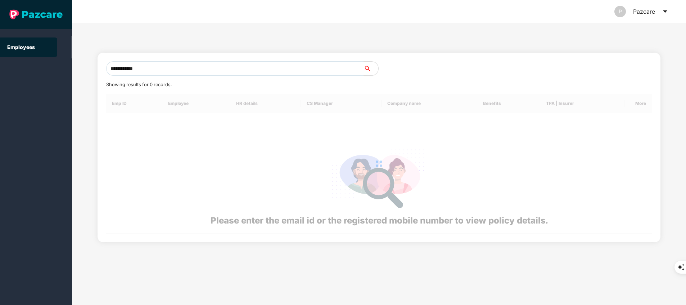
click at [134, 60] on div "**********" at bounding box center [379, 147] width 563 height 189
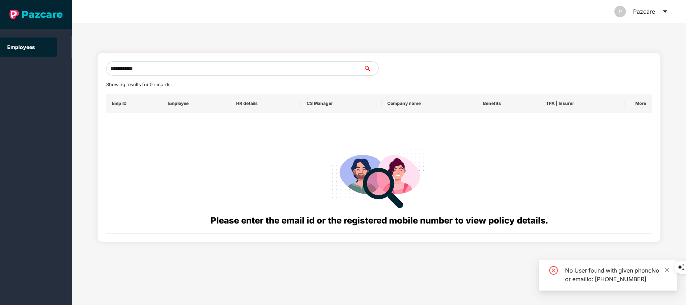
click at [175, 67] on input "**********" at bounding box center [235, 68] width 258 height 14
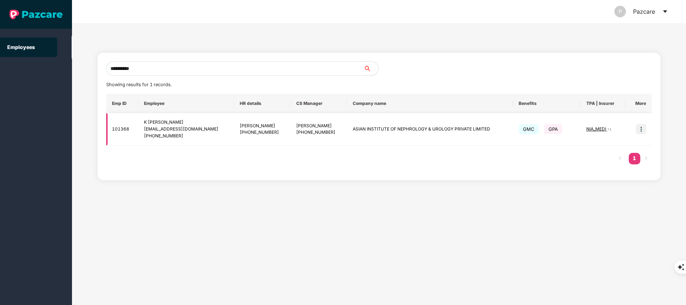
type input "**********"
click at [642, 127] on img at bounding box center [641, 129] width 10 height 10
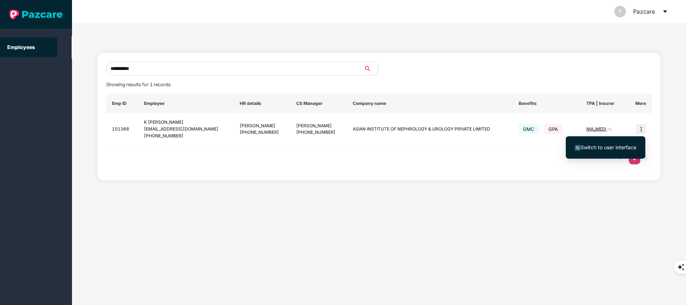
click at [626, 144] on span "Switch to user interface" at bounding box center [609, 147] width 56 height 6
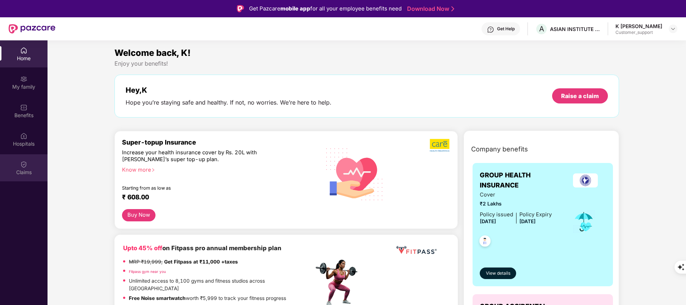
click at [19, 174] on div "Claims" at bounding box center [24, 171] width 48 height 7
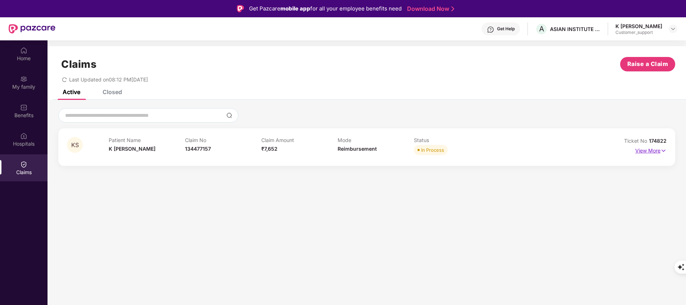
click at [655, 148] on p "View More" at bounding box center [650, 150] width 31 height 10
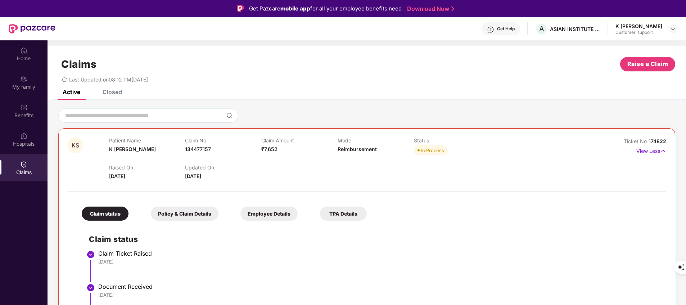
click at [117, 89] on div "Claims Raise a Claim Last Updated on 08:12 PM[DATE]" at bounding box center [367, 68] width 639 height 44
click at [117, 93] on div "Closed" at bounding box center [112, 91] width 19 height 7
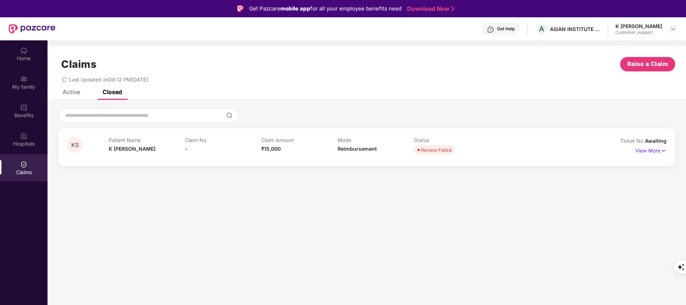
click at [71, 94] on div "Active" at bounding box center [72, 91] width 18 height 7
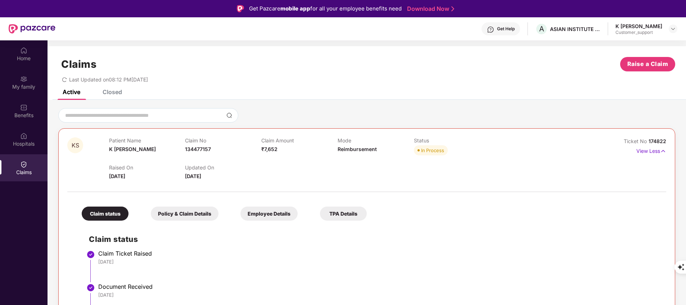
click at [117, 90] on div "Closed" at bounding box center [112, 91] width 19 height 7
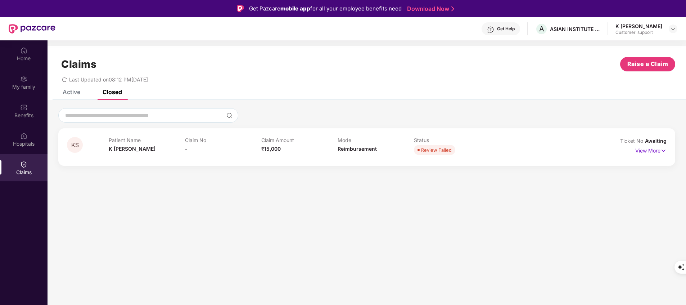
click at [653, 150] on p "View More" at bounding box center [650, 150] width 31 height 10
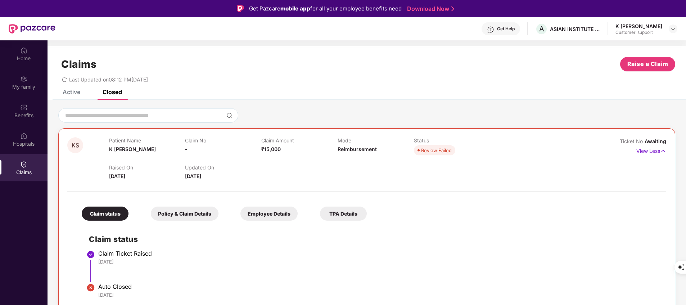
scroll to position [40, 0]
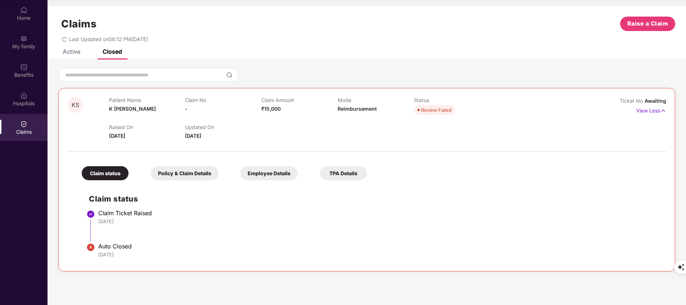
click at [71, 50] on div "Active" at bounding box center [72, 51] width 18 height 7
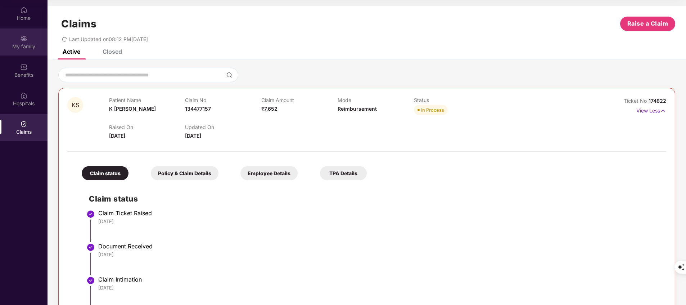
click at [12, 49] on div "My family" at bounding box center [24, 46] width 48 height 7
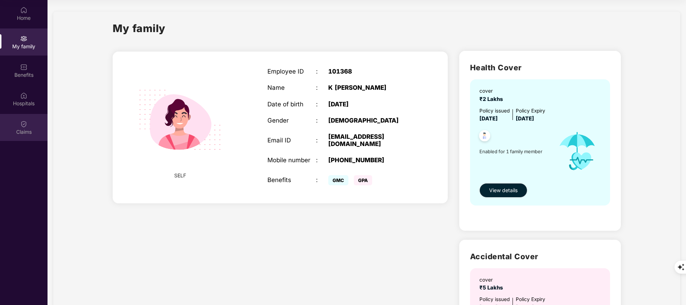
click at [32, 122] on div "Claims" at bounding box center [24, 127] width 48 height 27
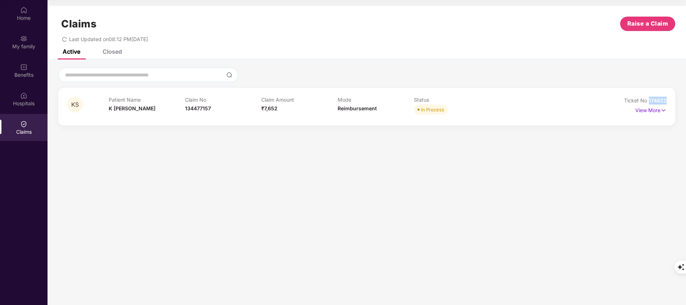
drag, startPoint x: 649, startPoint y: 100, endPoint x: 676, endPoint y: 99, distance: 27.0
click at [676, 99] on div "KS Patient Name K [PERSON_NAME] Claim No 134477157 Claim Amount ₹7,652 Mode Rei…" at bounding box center [367, 97] width 639 height 58
copy span "174822"
click at [116, 56] on div "Closed" at bounding box center [107, 52] width 30 height 16
click at [651, 114] on div "View More" at bounding box center [650, 110] width 31 height 12
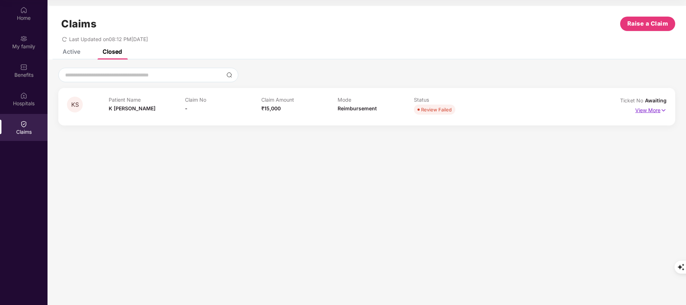
click at [652, 112] on p "View More" at bounding box center [650, 109] width 31 height 10
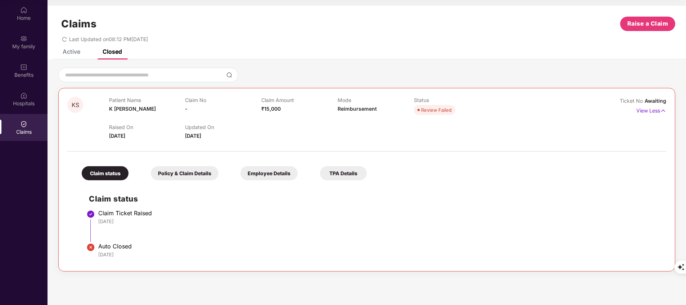
click at [64, 52] on div "Active" at bounding box center [72, 51] width 18 height 7
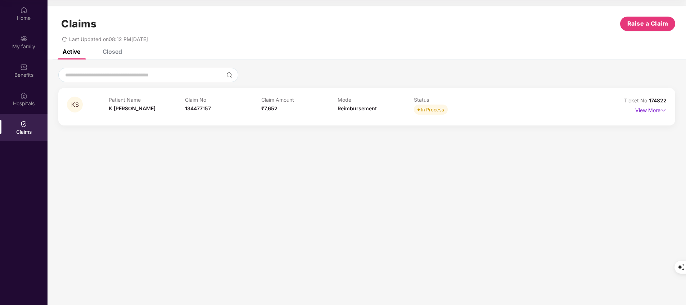
click at [112, 54] on div "Closed" at bounding box center [112, 51] width 19 height 7
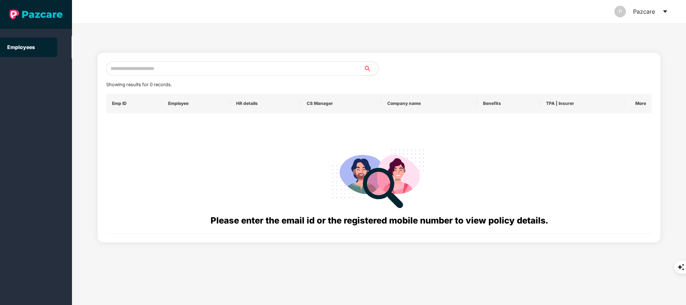
click at [189, 66] on input "text" at bounding box center [235, 68] width 258 height 14
paste input "**********"
type input "*"
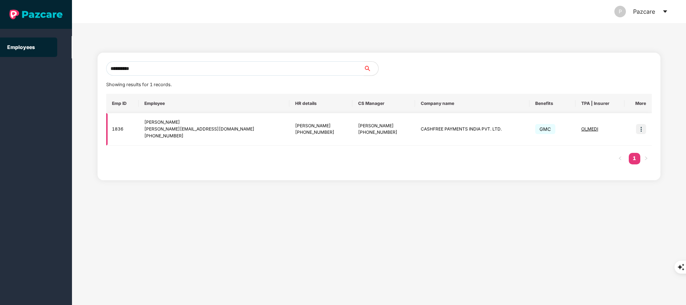
type input "**********"
click at [642, 130] on img at bounding box center [641, 129] width 10 height 10
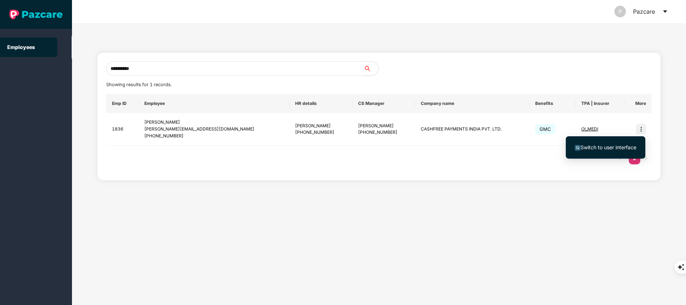
click at [622, 146] on span "Switch to user interface" at bounding box center [609, 147] width 56 height 6
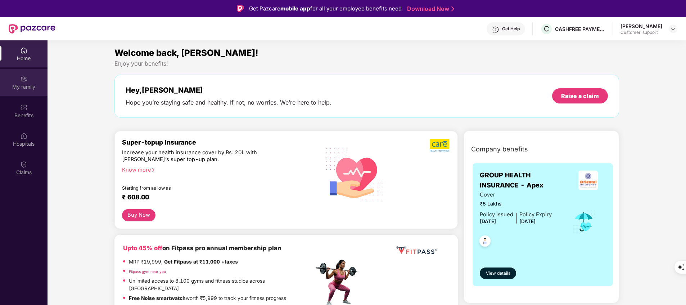
click at [35, 92] on div "My family" at bounding box center [24, 82] width 48 height 27
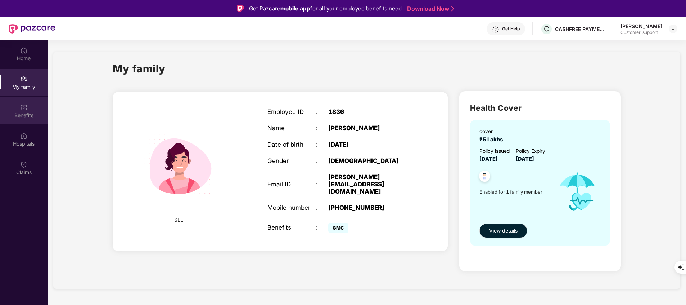
click at [18, 121] on div "Benefits" at bounding box center [24, 110] width 48 height 27
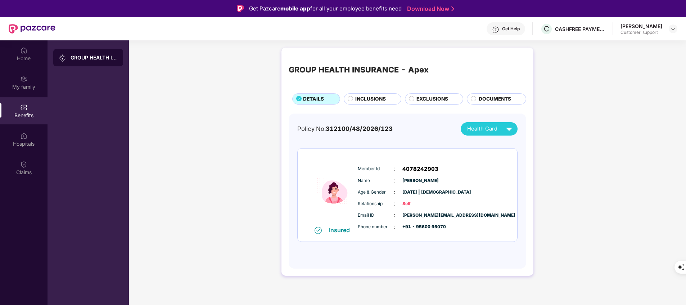
click at [374, 103] on div "INCLUSIONS" at bounding box center [374, 99] width 45 height 9
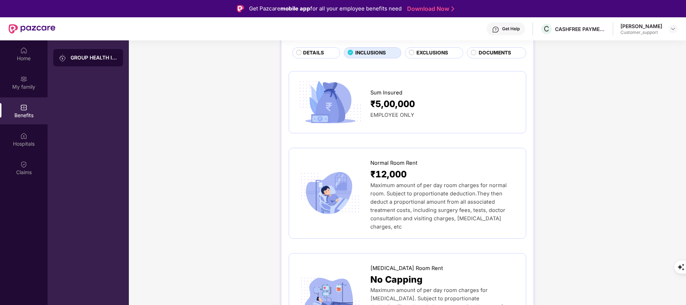
scroll to position [44, 0]
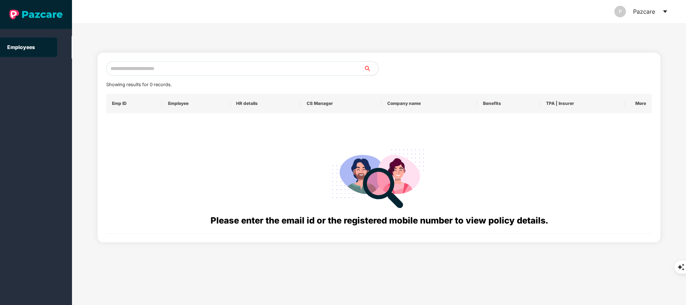
click at [213, 64] on input "text" at bounding box center [235, 68] width 258 height 14
paste input "**********"
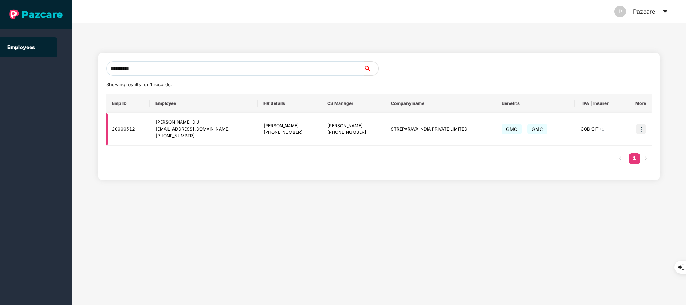
type input "**********"
click at [636, 127] on img at bounding box center [641, 129] width 10 height 10
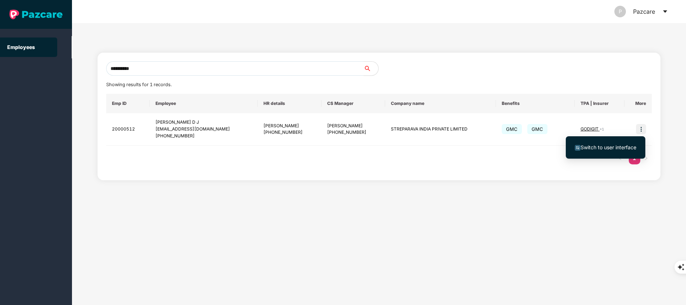
click at [618, 149] on span "Switch to user interface" at bounding box center [609, 147] width 56 height 6
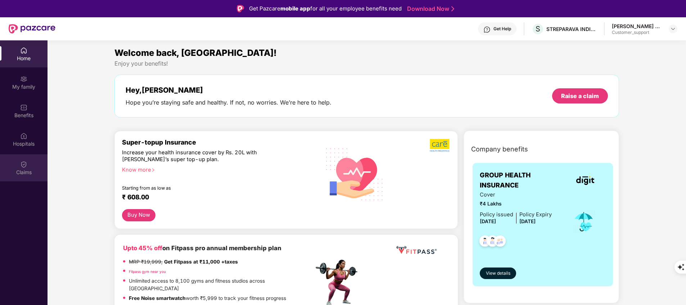
click at [22, 163] on img at bounding box center [23, 164] width 7 height 7
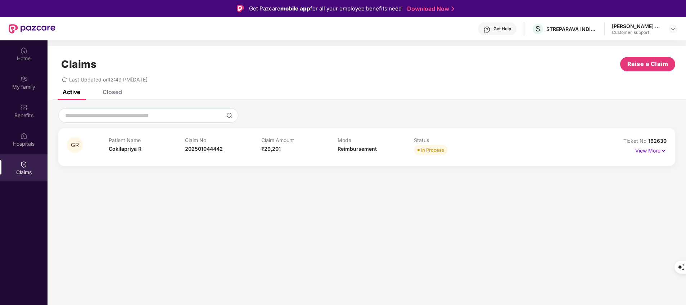
click at [658, 140] on span "162630" at bounding box center [657, 141] width 18 height 6
copy div "No 162630"
click at [654, 151] on p "View More" at bounding box center [650, 150] width 31 height 10
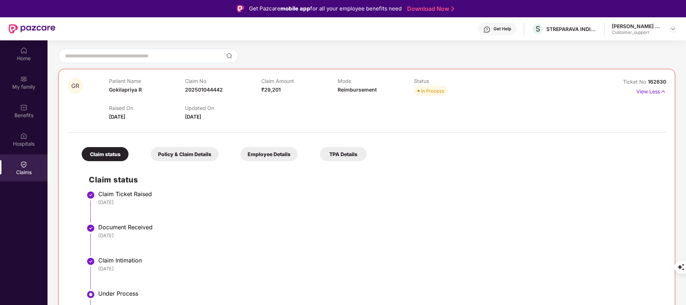
scroll to position [49, 0]
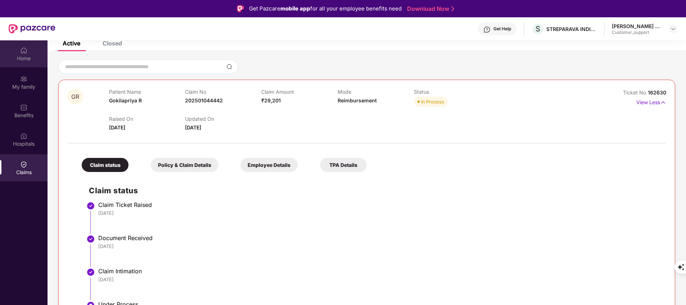
click at [28, 59] on div "Home" at bounding box center [24, 58] width 48 height 7
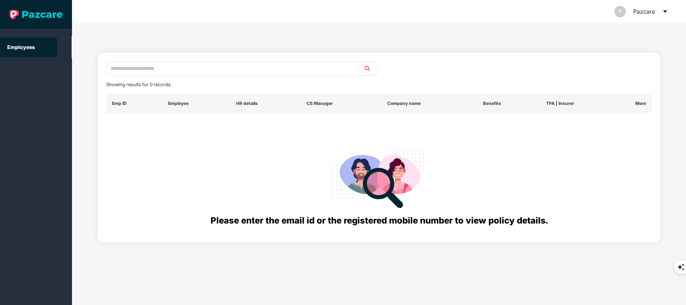
click at [231, 73] on input "text" at bounding box center [235, 68] width 258 height 14
paste input "**********"
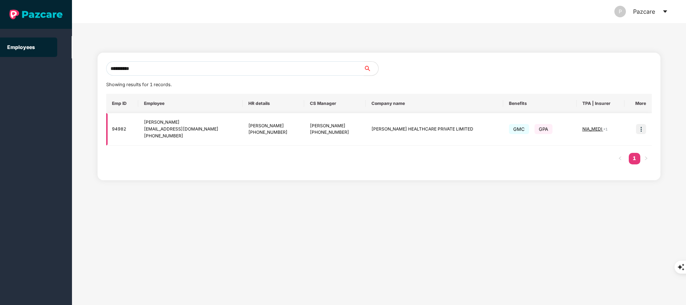
type input "**********"
click at [644, 127] on img at bounding box center [641, 129] width 10 height 10
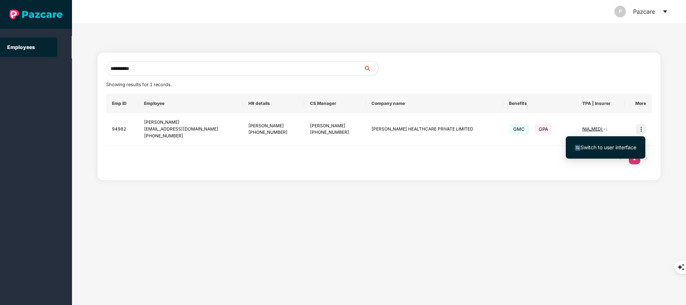
click at [624, 147] on span "Switch to user interface" at bounding box center [609, 147] width 56 height 6
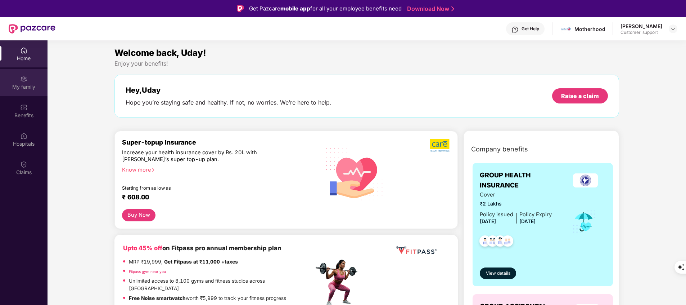
click at [25, 77] on img at bounding box center [23, 78] width 7 height 7
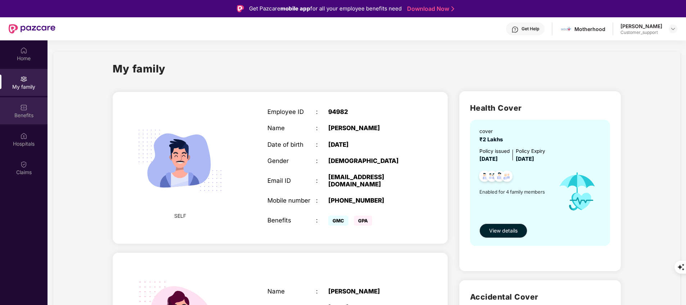
click at [26, 115] on div "Benefits" at bounding box center [24, 115] width 48 height 7
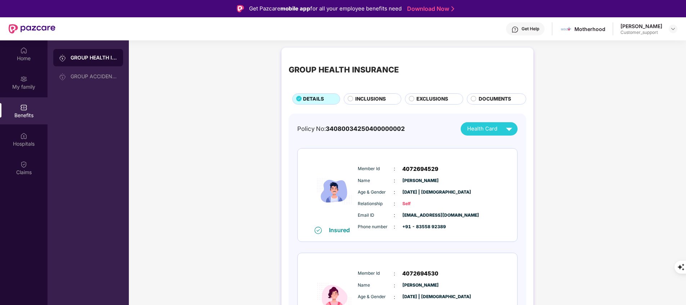
click at [359, 96] on span "INCLUSIONS" at bounding box center [370, 99] width 31 height 8
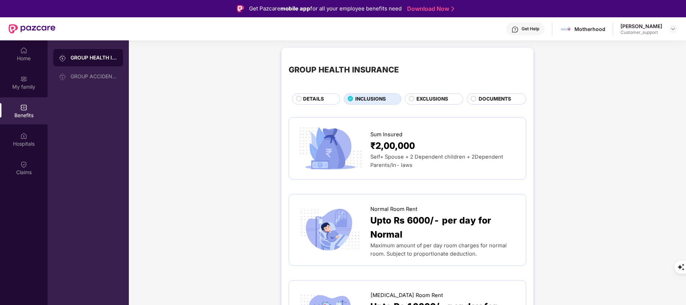
click at [443, 98] on span "EXCLUSIONS" at bounding box center [433, 99] width 32 height 8
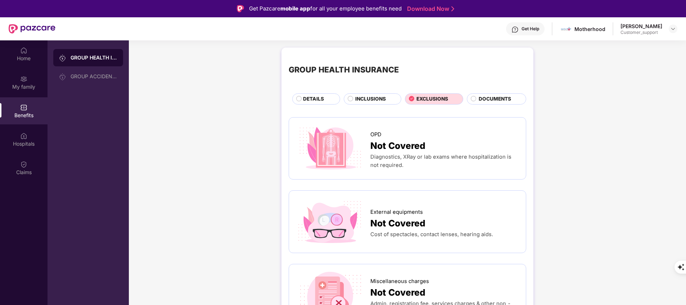
click at [370, 96] on span "INCLUSIONS" at bounding box center [370, 99] width 31 height 8
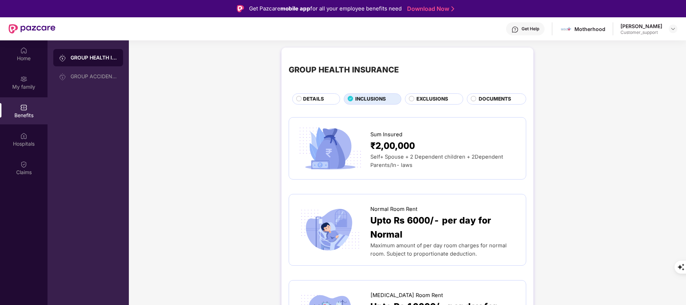
click at [322, 100] on span "DETAILS" at bounding box center [313, 99] width 21 height 8
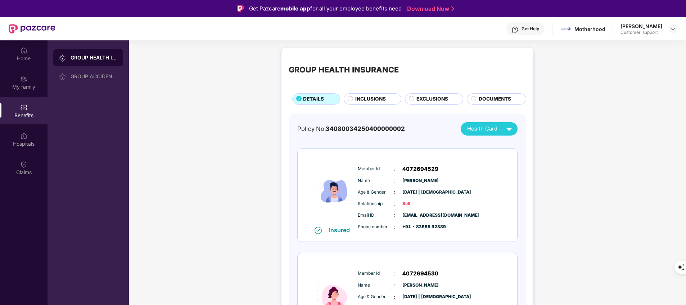
click at [377, 96] on span "INCLUSIONS" at bounding box center [370, 99] width 31 height 8
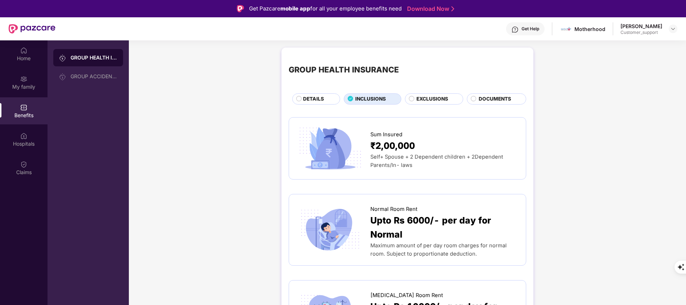
click at [428, 101] on span "EXCLUSIONS" at bounding box center [433, 99] width 32 height 8
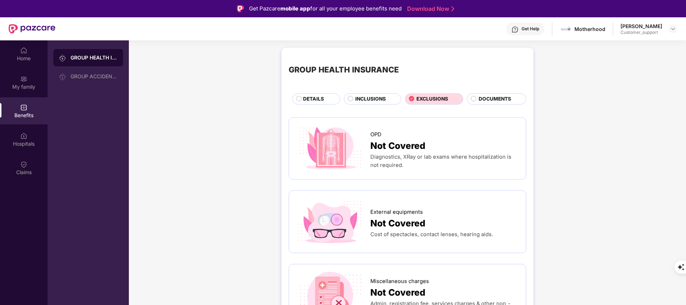
click at [315, 102] on span "DETAILS" at bounding box center [313, 99] width 21 height 8
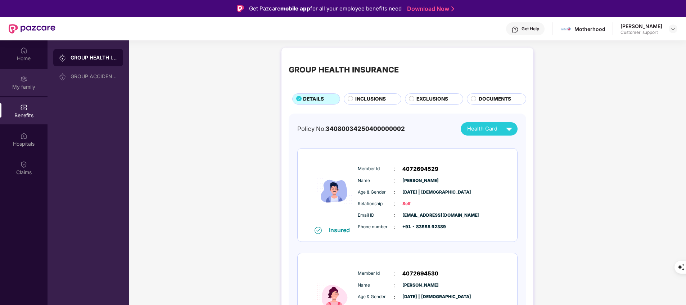
click at [31, 88] on div "My family" at bounding box center [24, 86] width 48 height 7
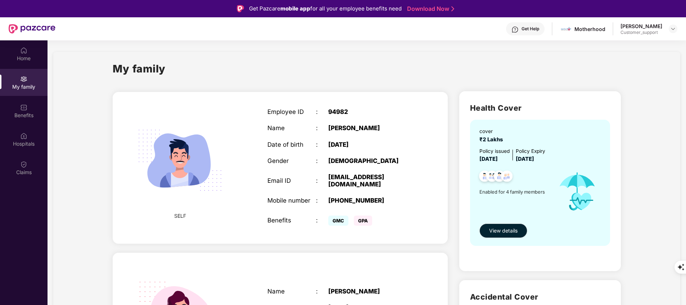
click at [40, 222] on div "Home My family Benefits Hospitals Claims" at bounding box center [24, 192] width 48 height 305
click at [23, 108] on img at bounding box center [23, 107] width 7 height 7
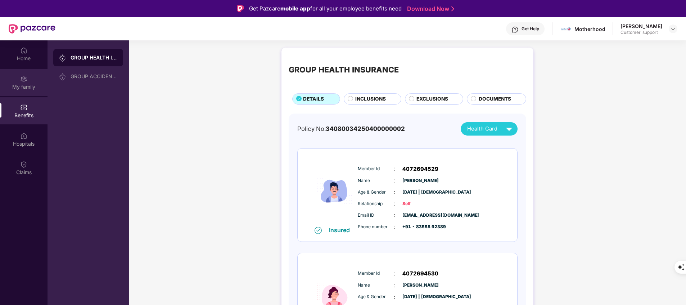
click at [24, 85] on div "My family" at bounding box center [24, 86] width 48 height 7
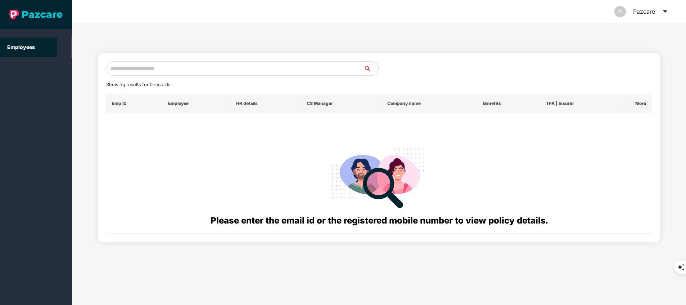
click at [172, 69] on input "text" at bounding box center [235, 68] width 258 height 14
paste input "**********"
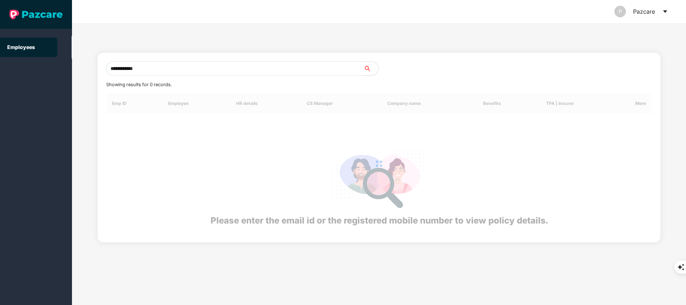
click at [172, 69] on input "**********" at bounding box center [235, 68] width 258 height 14
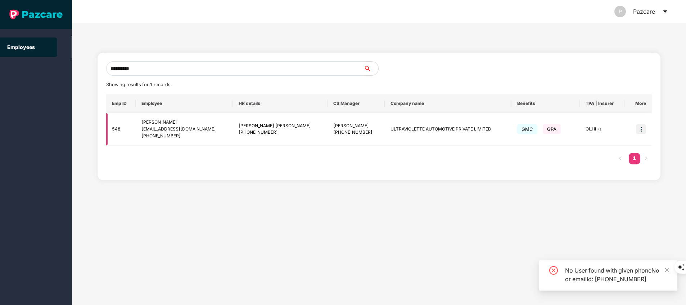
type input "**********"
click at [643, 127] on img at bounding box center [641, 129] width 10 height 10
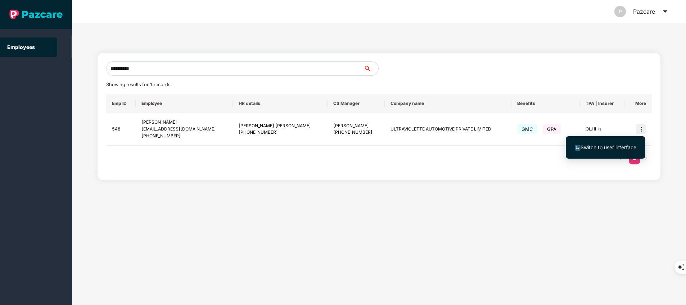
click at [613, 149] on span "Switch to user interface" at bounding box center [609, 147] width 56 height 6
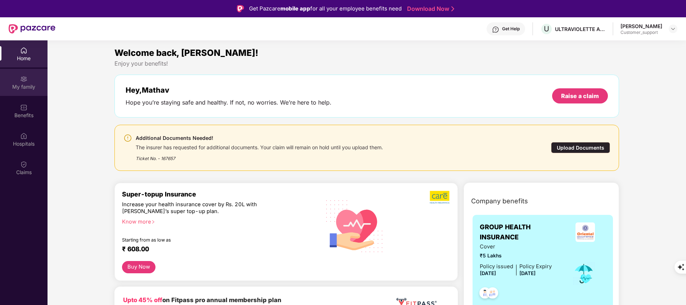
click at [17, 89] on div "My family" at bounding box center [24, 86] width 48 height 7
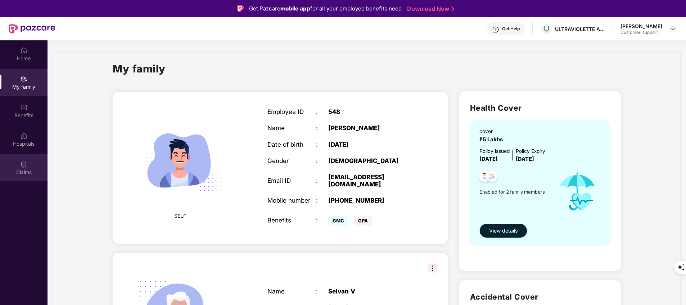
click at [28, 168] on div "Claims" at bounding box center [24, 171] width 48 height 7
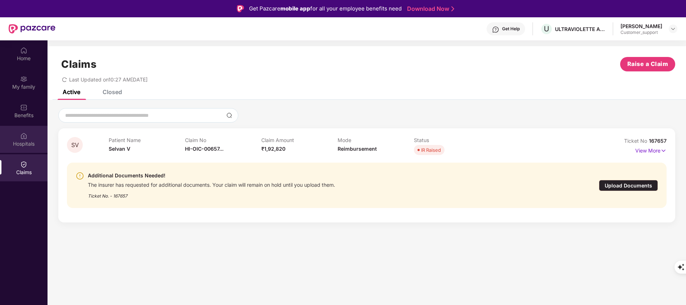
click at [30, 143] on div "Hospitals" at bounding box center [24, 143] width 48 height 7
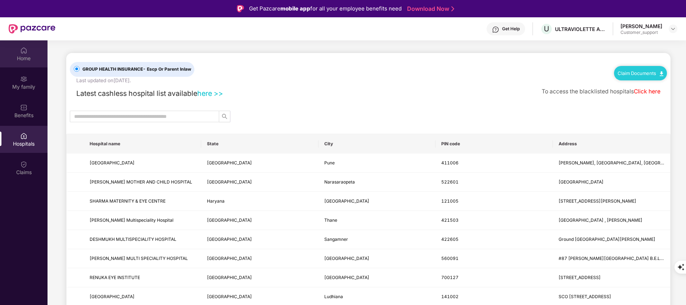
click at [23, 59] on div "Home" at bounding box center [24, 58] width 48 height 7
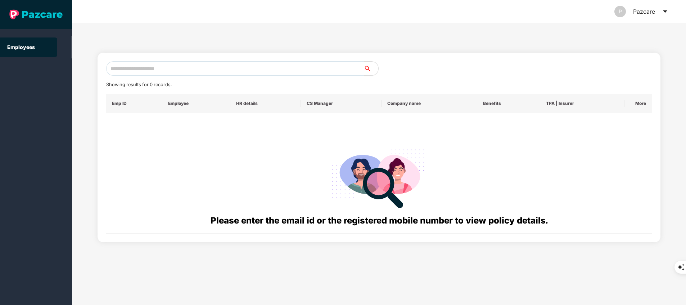
click at [284, 74] on input "text" at bounding box center [235, 68] width 258 height 14
paste input "**********"
type input "*"
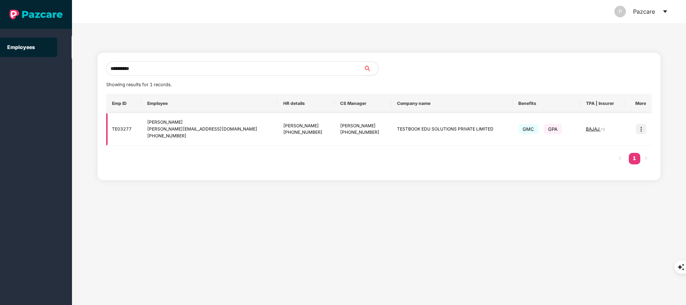
type input "**********"
click at [641, 128] on img at bounding box center [641, 129] width 10 height 10
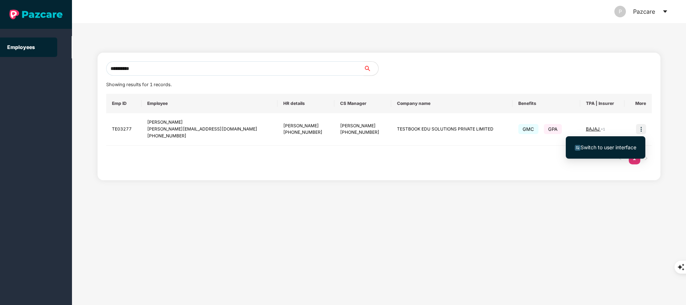
click at [616, 148] on span "Switch to user interface" at bounding box center [609, 147] width 56 height 6
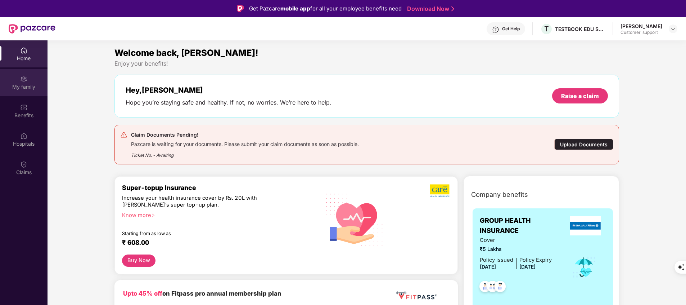
click at [20, 88] on div "My family" at bounding box center [24, 86] width 48 height 7
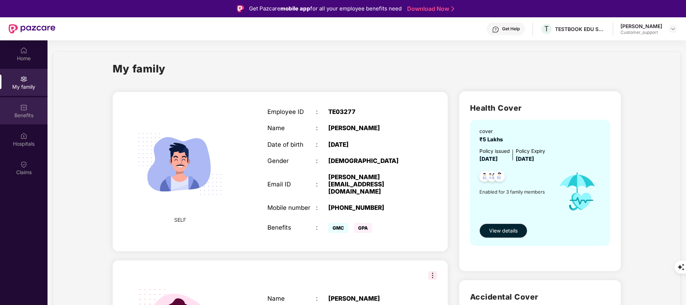
click at [30, 116] on div "Benefits" at bounding box center [24, 115] width 48 height 7
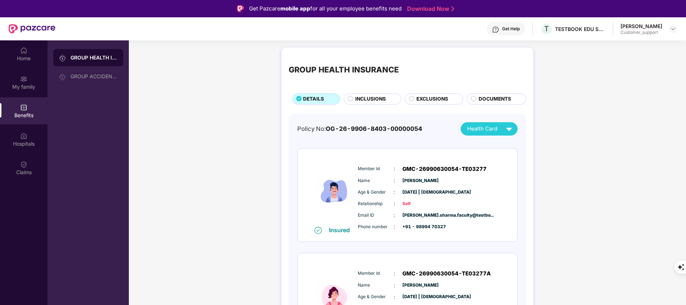
click at [383, 104] on div "INCLUSIONS" at bounding box center [373, 98] width 58 height 11
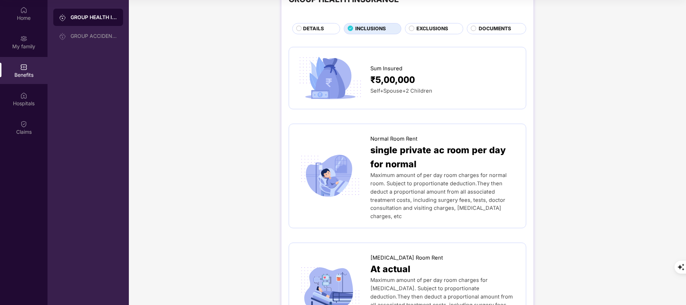
scroll to position [17, 0]
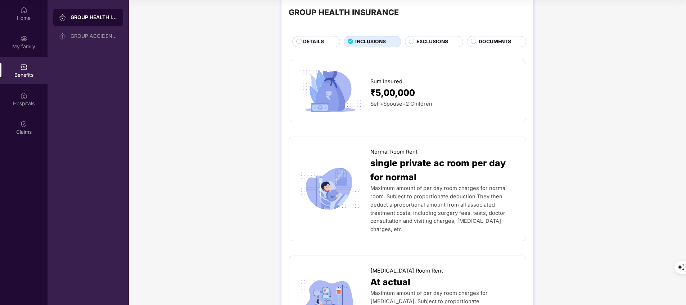
click at [439, 39] on span "EXCLUSIONS" at bounding box center [433, 42] width 32 height 8
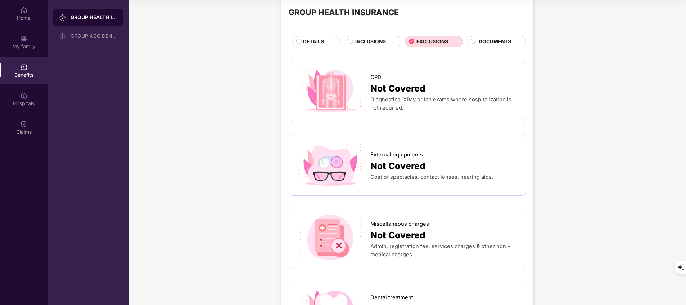
click at [490, 39] on span "DOCUMENTS" at bounding box center [495, 42] width 32 height 8
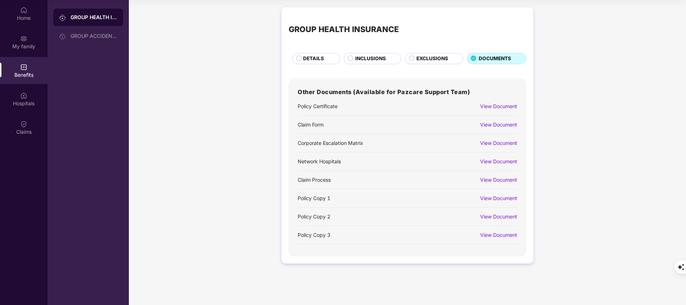
scroll to position [0, 0]
click at [508, 119] on div "View Document" at bounding box center [495, 124] width 44 height 12
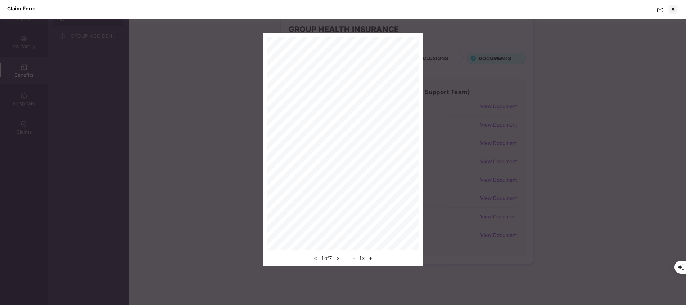
click at [662, 10] on img at bounding box center [660, 9] width 7 height 7
click at [675, 8] on div at bounding box center [673, 10] width 12 height 12
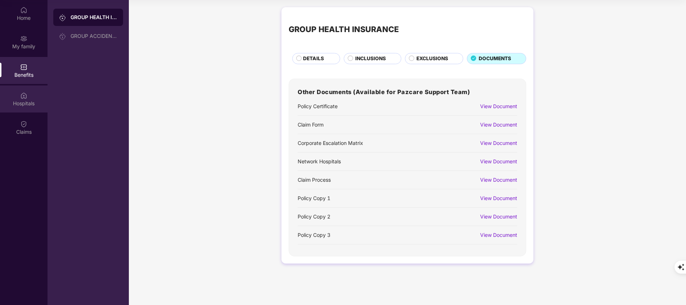
click at [22, 102] on div "Hospitals" at bounding box center [24, 103] width 48 height 7
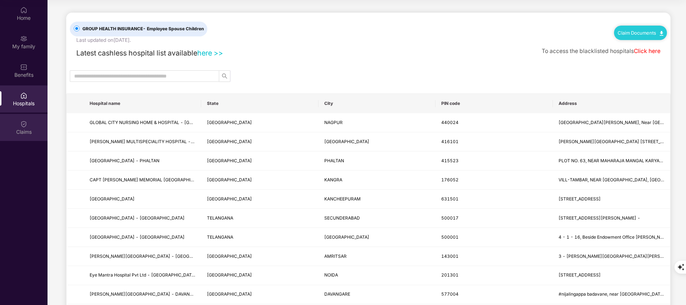
click at [19, 126] on div "Claims" at bounding box center [24, 127] width 48 height 27
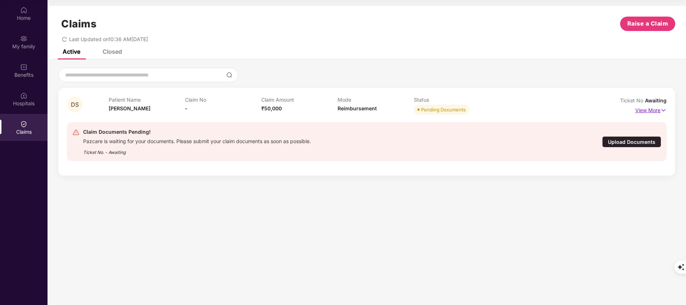
click at [646, 110] on p "View More" at bounding box center [650, 109] width 31 height 10
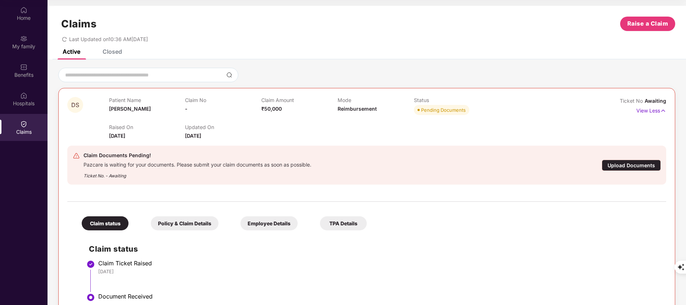
scroll to position [1, 0]
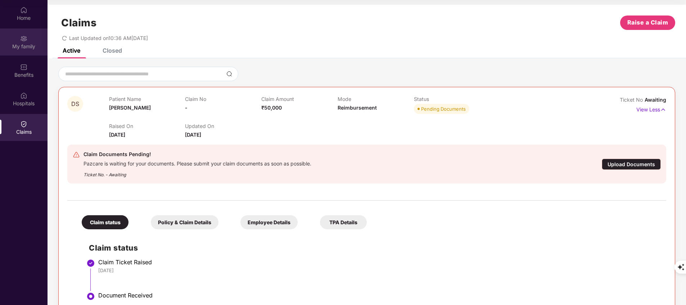
click at [34, 42] on div "My family" at bounding box center [24, 41] width 48 height 27
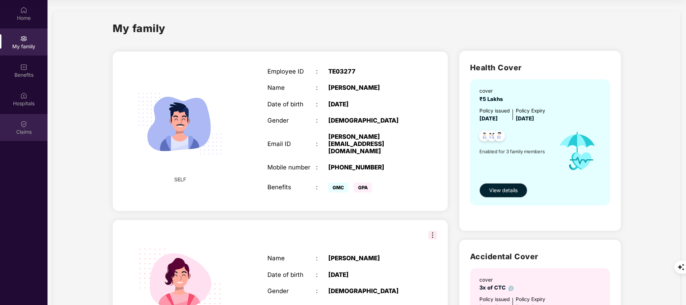
click at [28, 128] on div "Claims" at bounding box center [24, 131] width 48 height 7
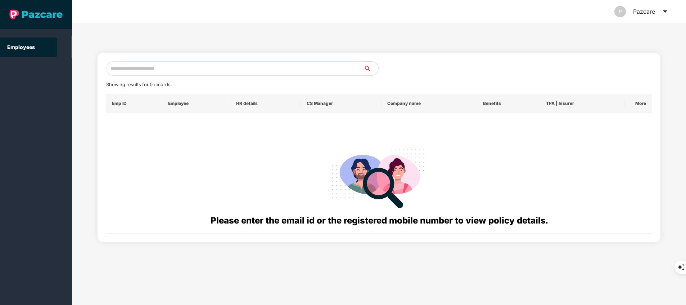
click at [217, 67] on input "text" at bounding box center [235, 68] width 258 height 14
paste input "**********"
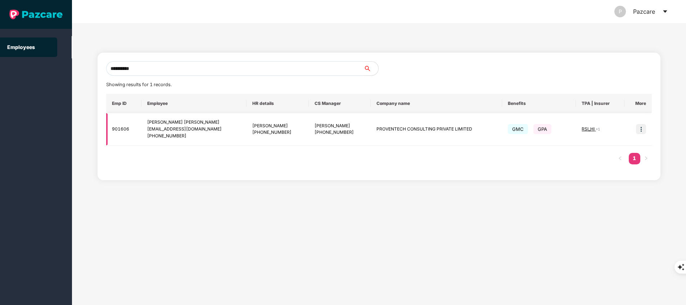
type input "**********"
click at [641, 130] on img at bounding box center [641, 129] width 10 height 10
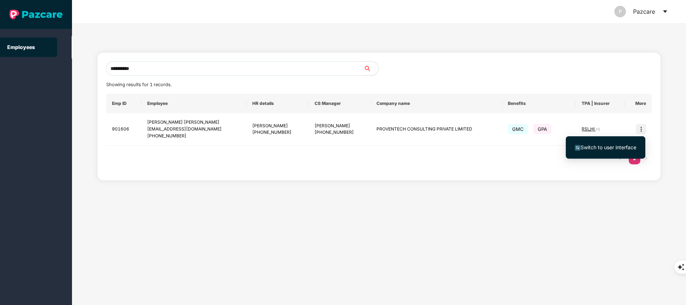
click at [602, 146] on span "Switch to user interface" at bounding box center [609, 147] width 56 height 6
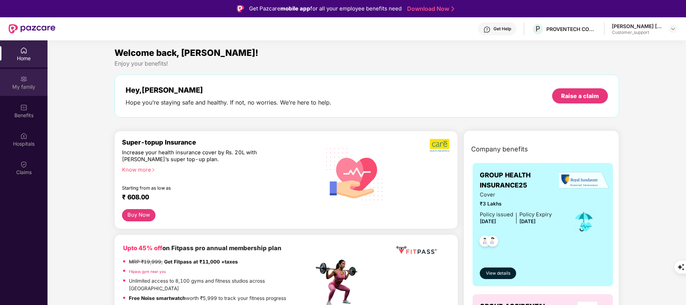
click at [19, 81] on div "My family" at bounding box center [24, 82] width 48 height 27
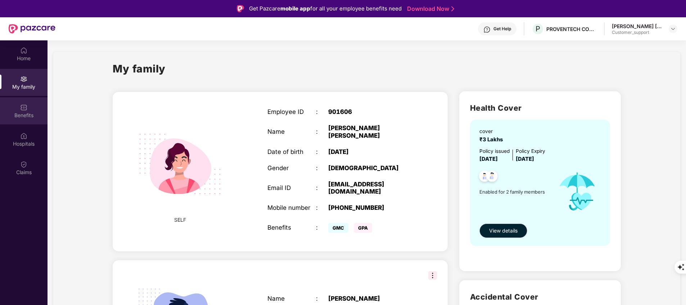
click at [22, 109] on img at bounding box center [23, 107] width 7 height 7
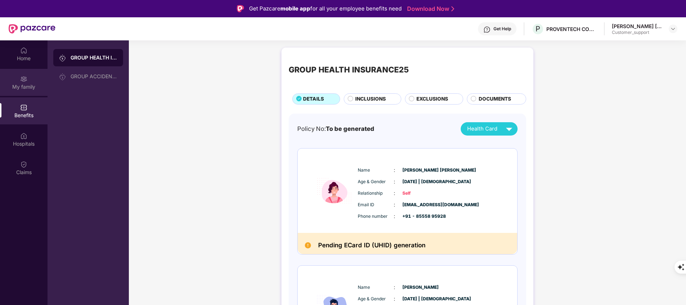
click at [20, 75] on img at bounding box center [23, 78] width 7 height 7
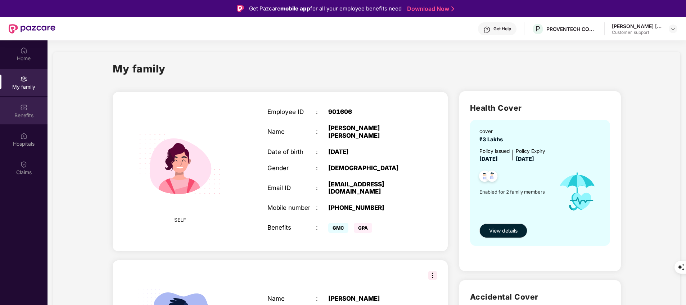
click at [27, 106] on img at bounding box center [23, 107] width 7 height 7
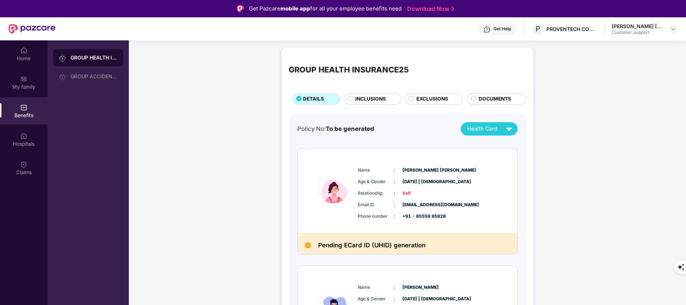
click at [500, 28] on div "Get Help" at bounding box center [503, 29] width 18 height 6
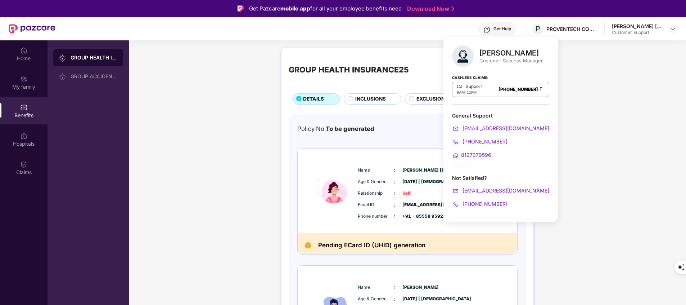
click at [594, 201] on div "GROUP HEALTH INSURANCE25 DETAILS INCLUSIONS EXCLUSIONS DOCUMENTS Policy No: To …" at bounding box center [407, 230] width 557 height 372
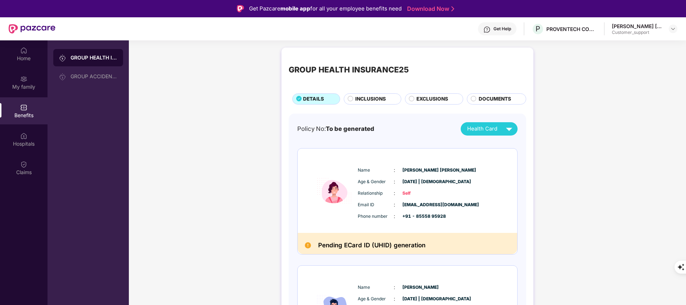
click at [495, 28] on div "Get Help" at bounding box center [503, 29] width 18 height 6
click at [614, 159] on div "GROUP HEALTH INSURANCE25 DETAILS INCLUSIONS EXCLUSIONS DOCUMENTS Policy No: To …" at bounding box center [407, 230] width 557 height 372
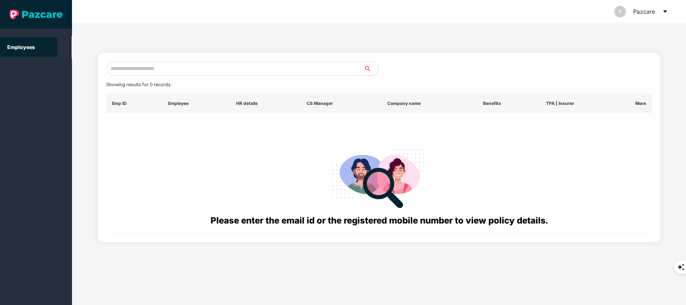
click at [230, 67] on input "text" at bounding box center [235, 68] width 258 height 14
paste input "**********"
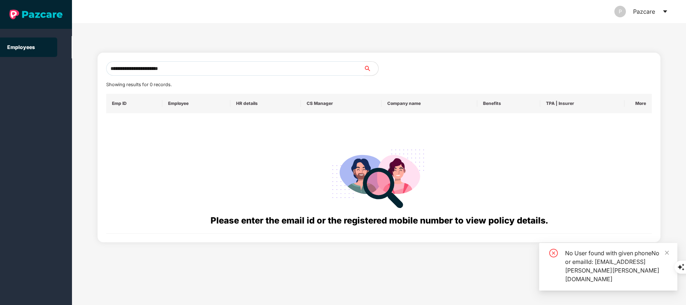
type input "**********"
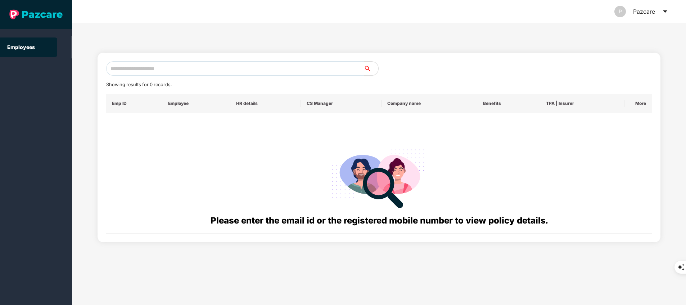
paste input "**********"
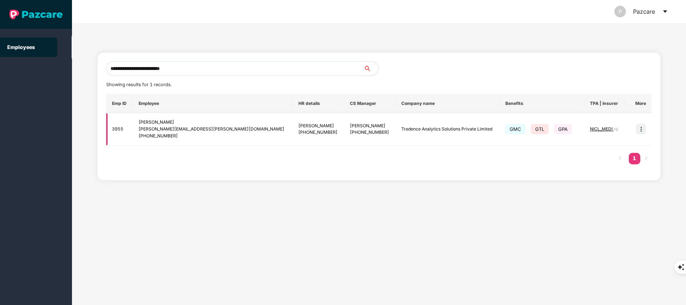
type input "**********"
click at [641, 130] on img at bounding box center [641, 129] width 10 height 10
click at [604, 151] on span "Switch to user interface" at bounding box center [606, 147] width 62 height 8
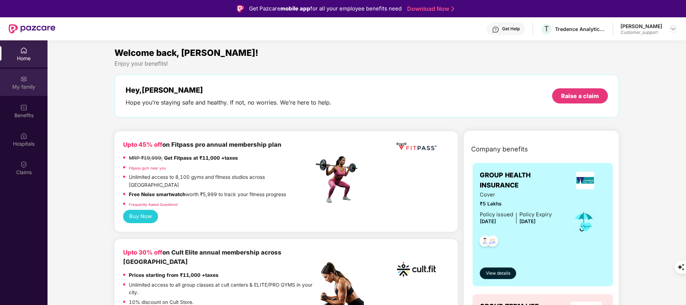
click at [25, 91] on div "My family" at bounding box center [24, 82] width 48 height 27
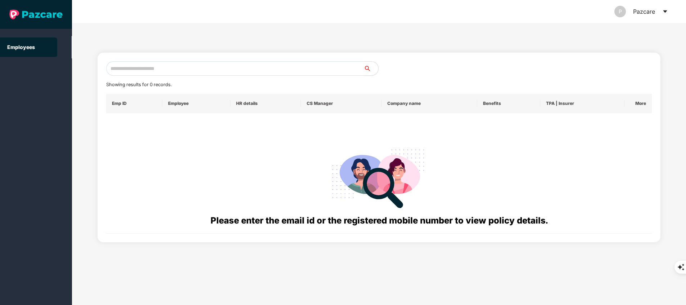
click at [189, 66] on input "text" at bounding box center [235, 68] width 258 height 14
paste input "**********"
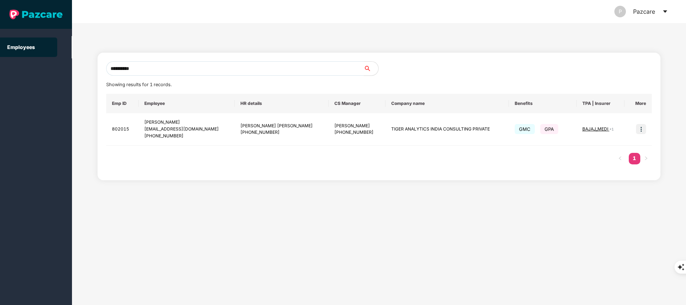
click at [189, 66] on input "**********" at bounding box center [235, 68] width 258 height 14
type input "**********"
click at [641, 128] on img at bounding box center [641, 129] width 10 height 10
click at [643, 132] on div "Switch to user interface" at bounding box center [606, 147] width 80 height 30
click at [587, 147] on span "Switch to user interface" at bounding box center [609, 147] width 56 height 6
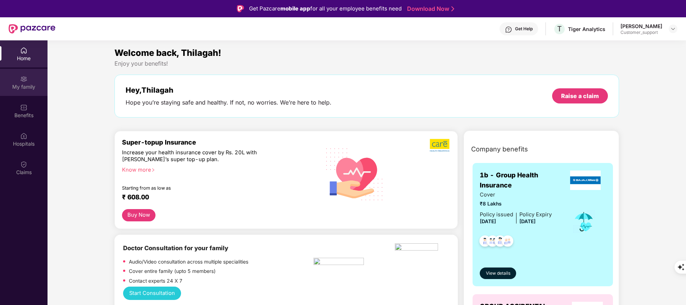
click at [26, 84] on div "My family" at bounding box center [24, 86] width 48 height 7
